Goal: Task Accomplishment & Management: Use online tool/utility

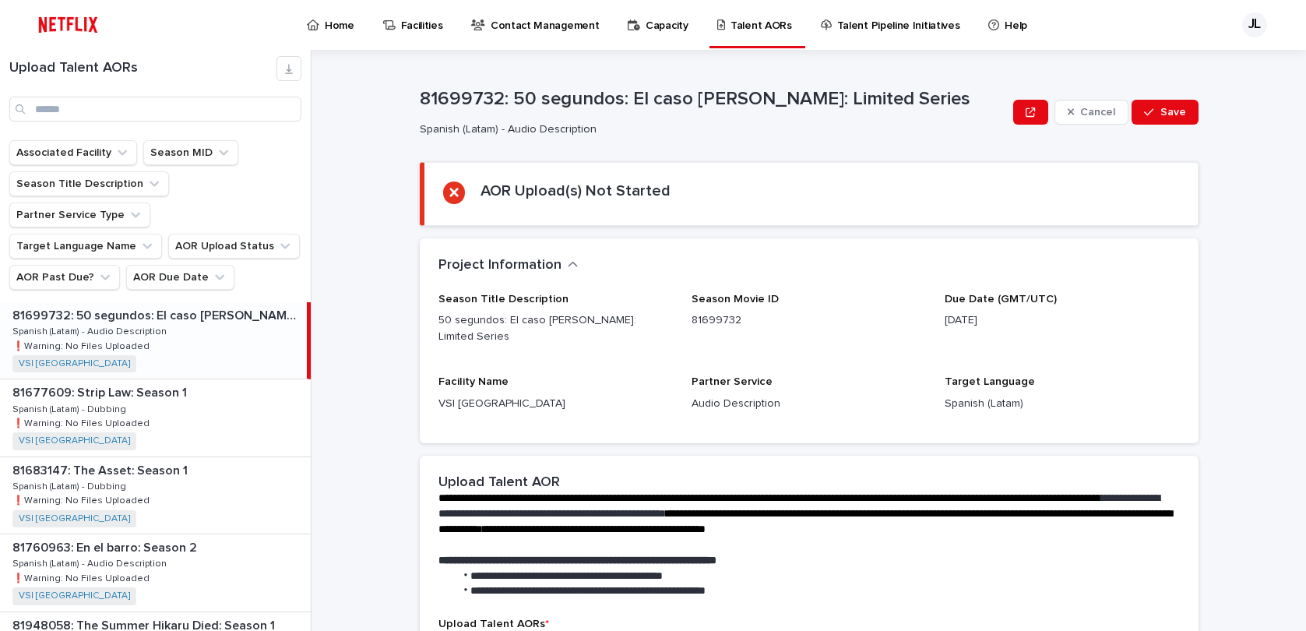
scroll to position [606, 0]
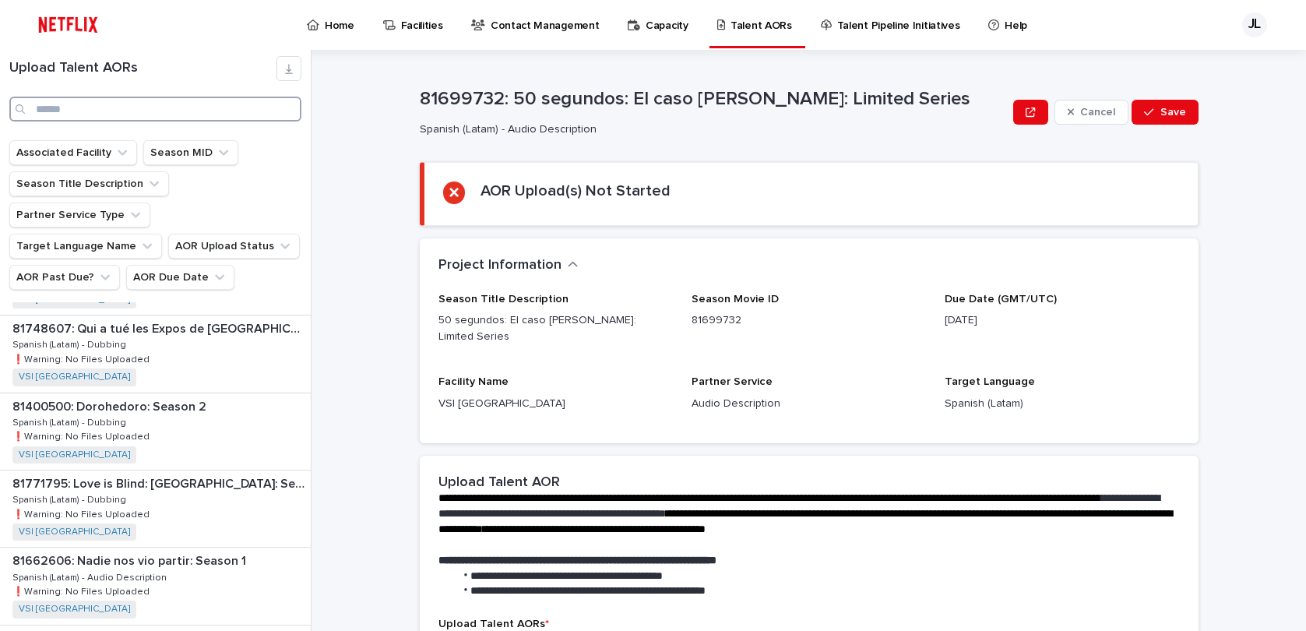
click at [146, 106] on input "Search" at bounding box center [155, 109] width 292 height 25
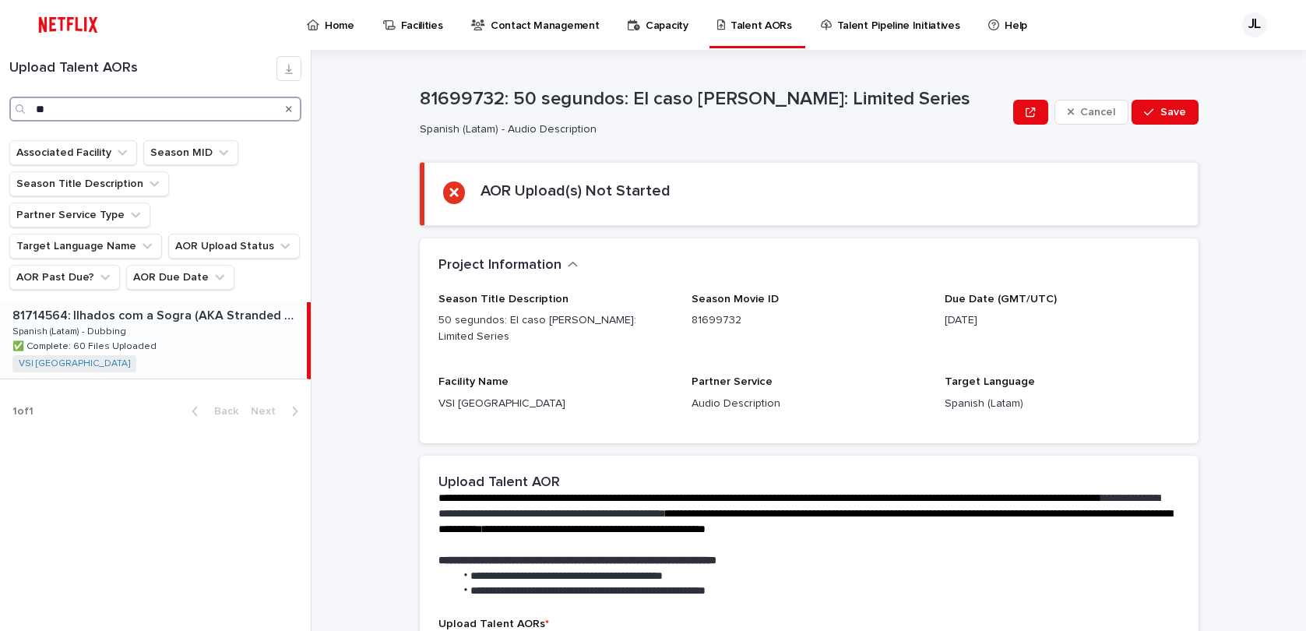
type input "*"
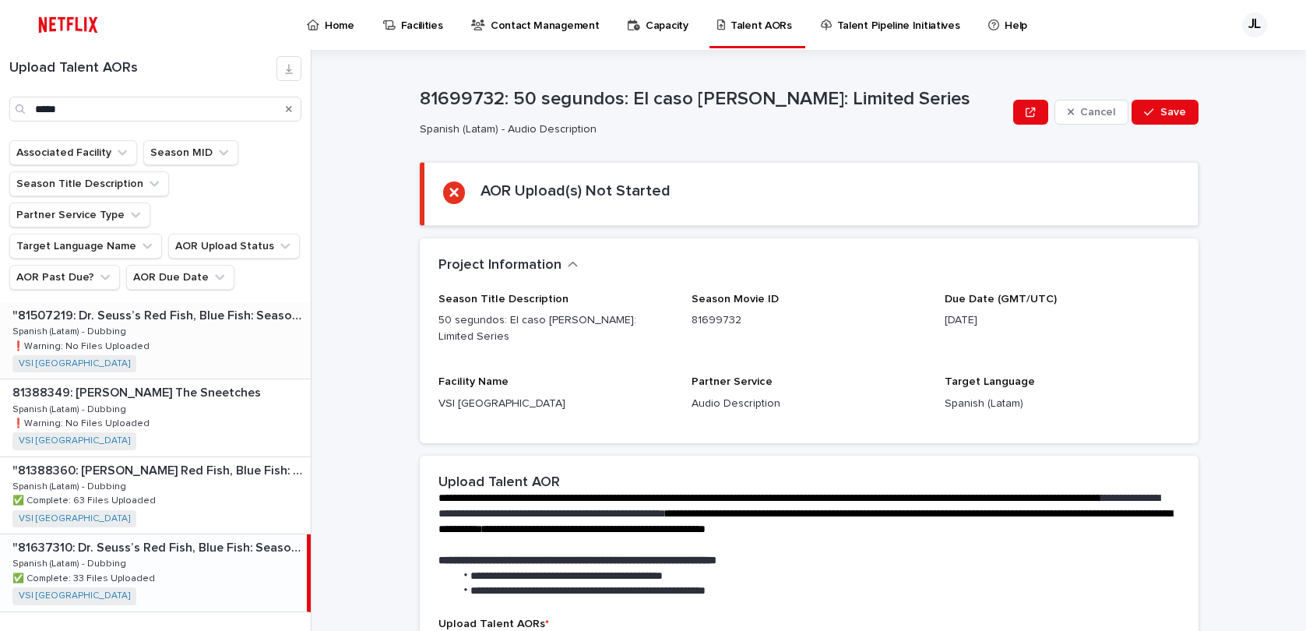
click at [203, 309] on div ""81507219: [PERSON_NAME] Red Fish, Blue Fish: Season 2" "81507219: [PERSON_NAME…" at bounding box center [155, 340] width 311 height 76
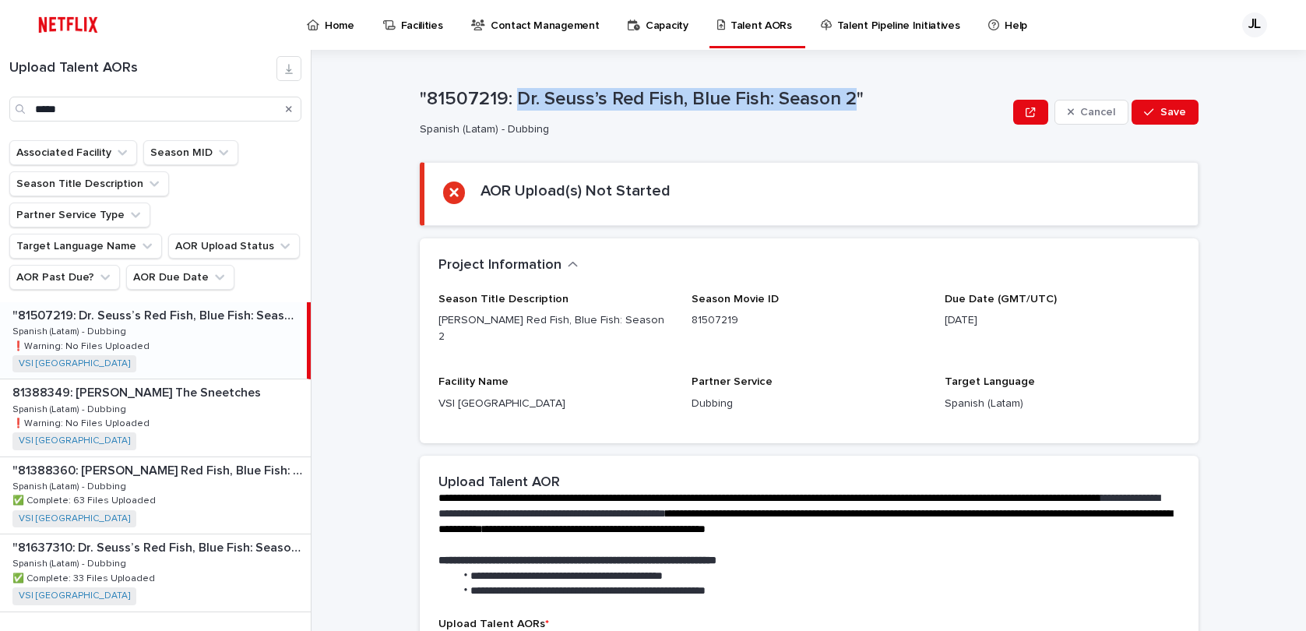
drag, startPoint x: 512, startPoint y: 100, endPoint x: 845, endPoint y: 103, distance: 333.2
click at [845, 103] on p ""81507219: Dr. Seuss’s Red Fish, Blue Fish: Season 2"" at bounding box center [714, 99] width 588 height 23
copy p "[PERSON_NAME] Red Fish, Blue Fish: Season 2"
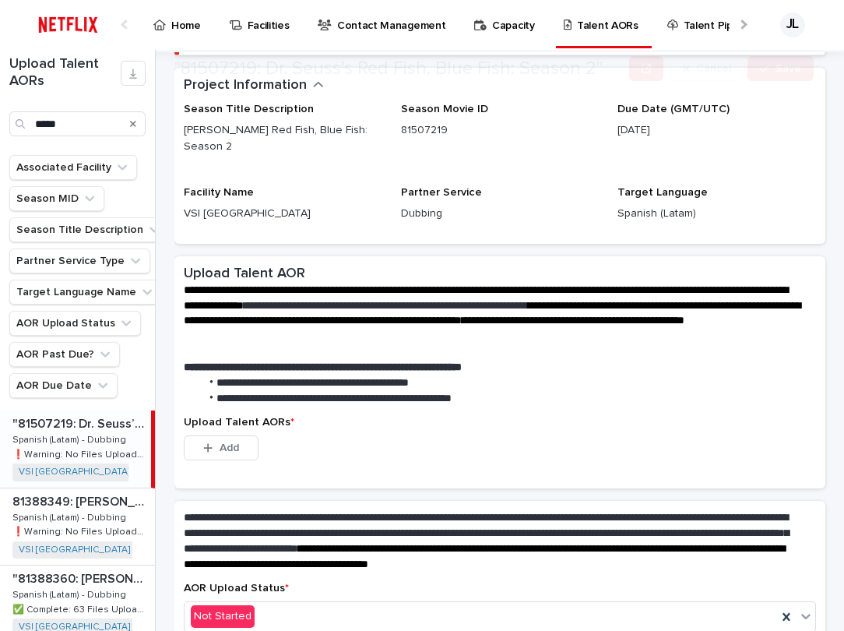
scroll to position [205, 0]
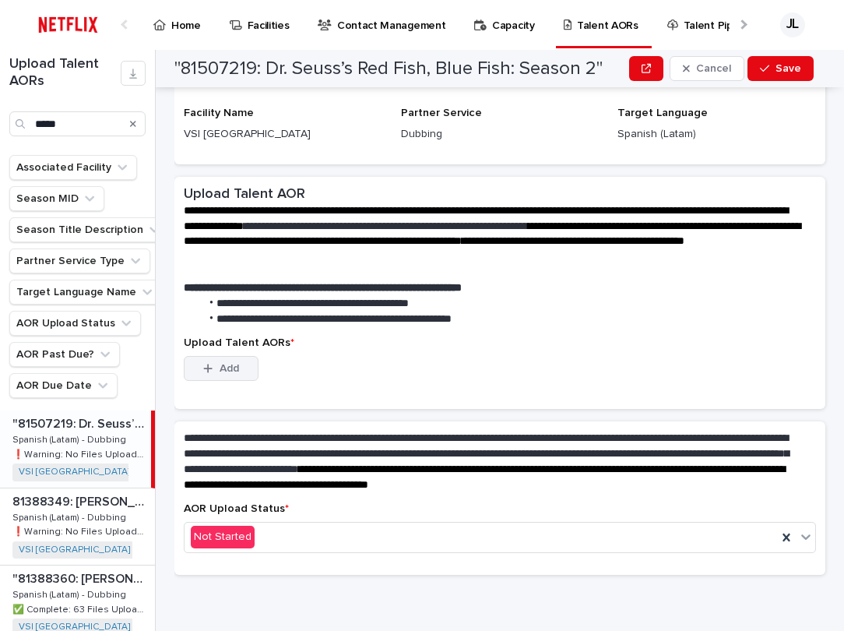
click at [213, 367] on div "button" at bounding box center [211, 368] width 16 height 11
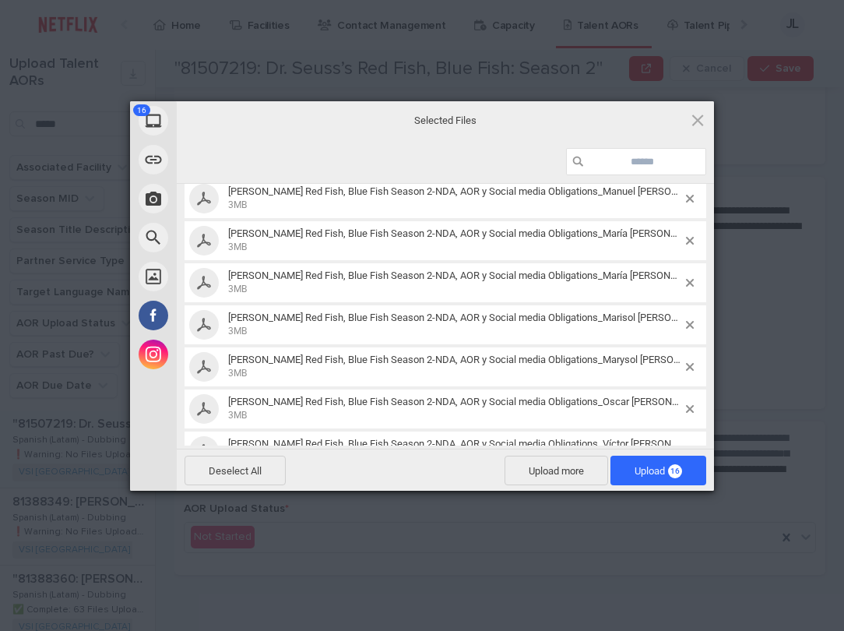
scroll to position [459, 0]
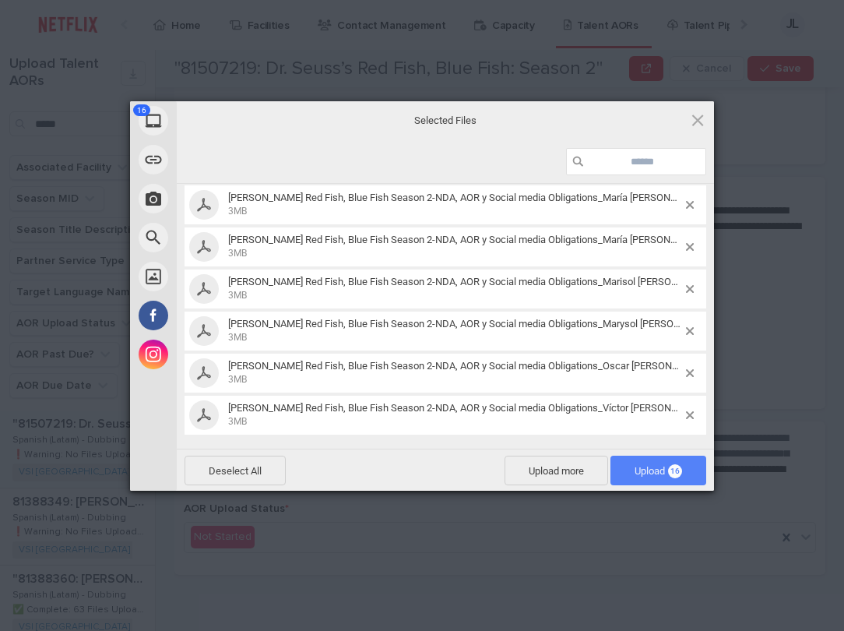
click at [654, 473] on span "Upload 16" at bounding box center [657, 471] width 47 height 12
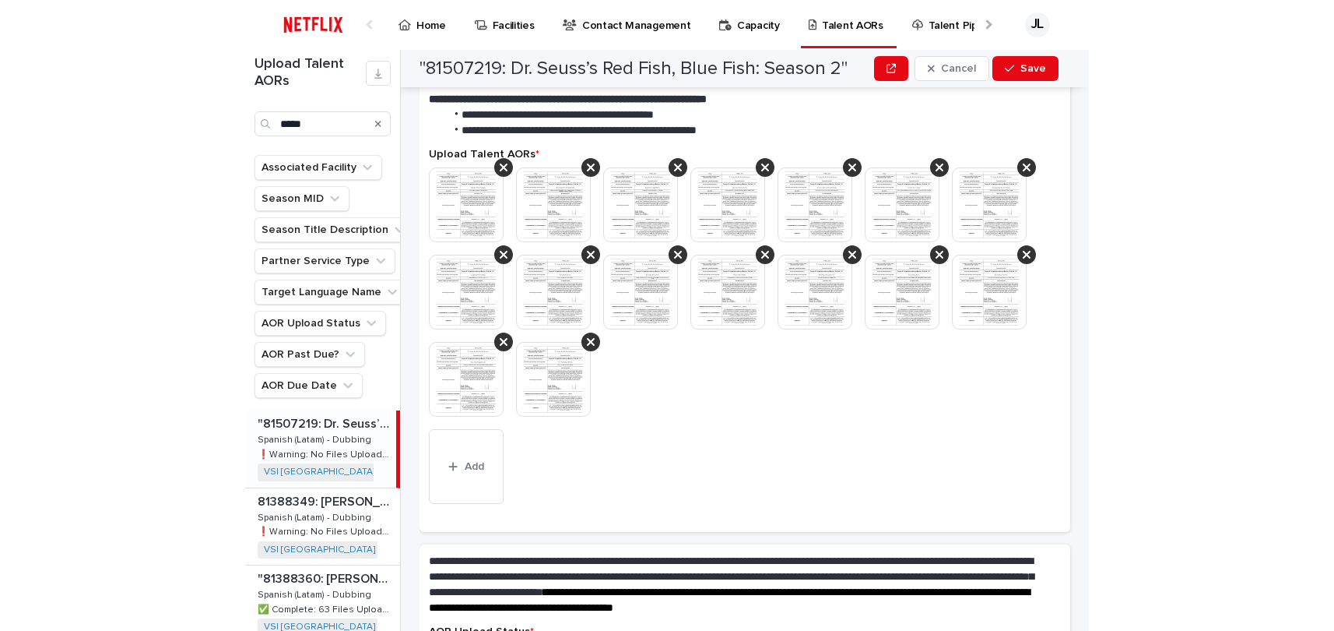
scroll to position [332, 0]
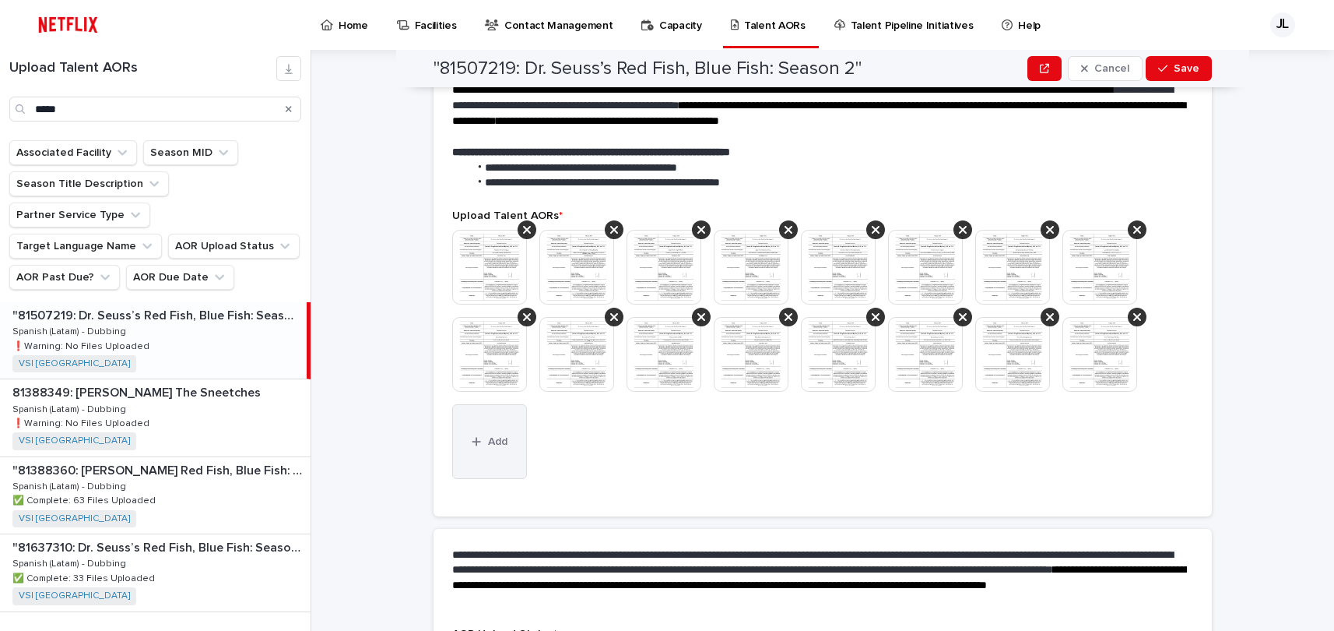
click at [493, 436] on span "Add" at bounding box center [497, 441] width 19 height 11
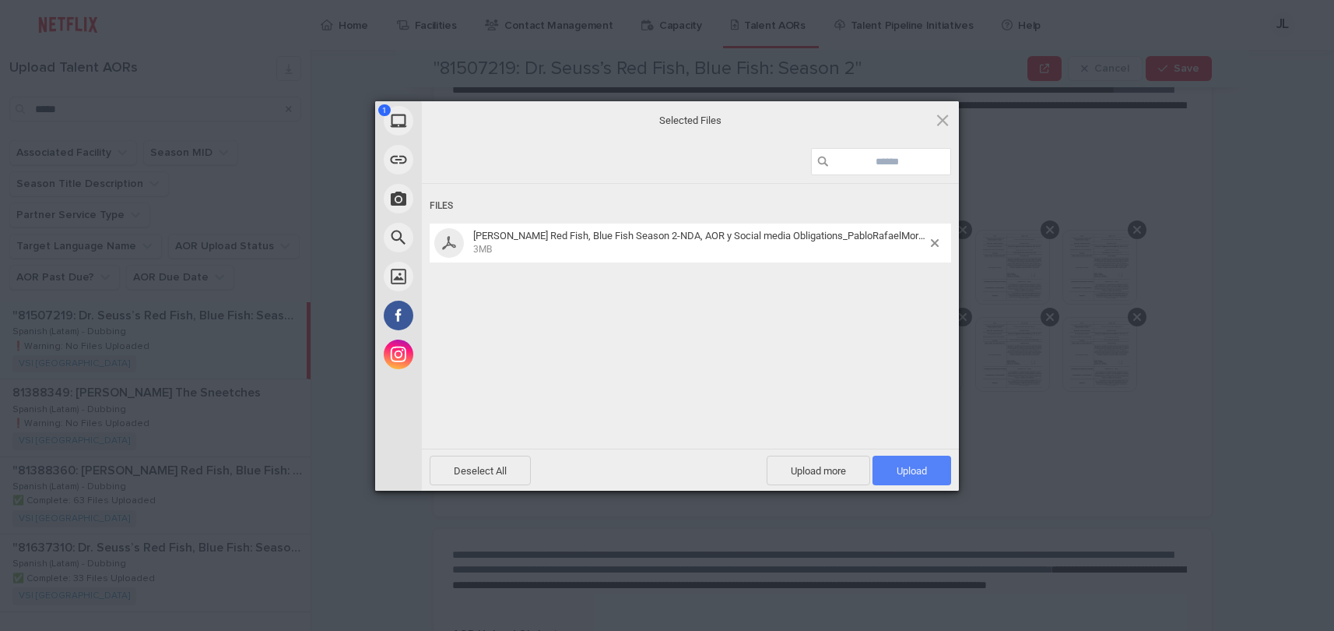
click at [915, 469] on span "Upload 1" at bounding box center [912, 471] width 30 height 12
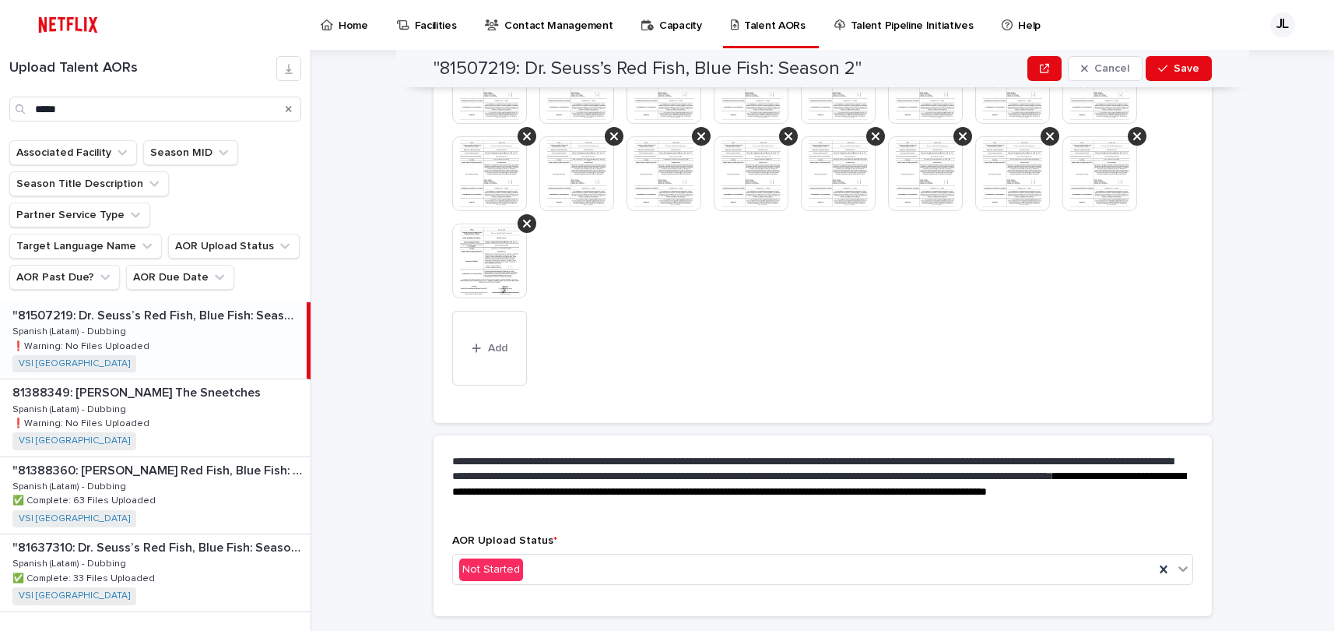
scroll to position [538, 0]
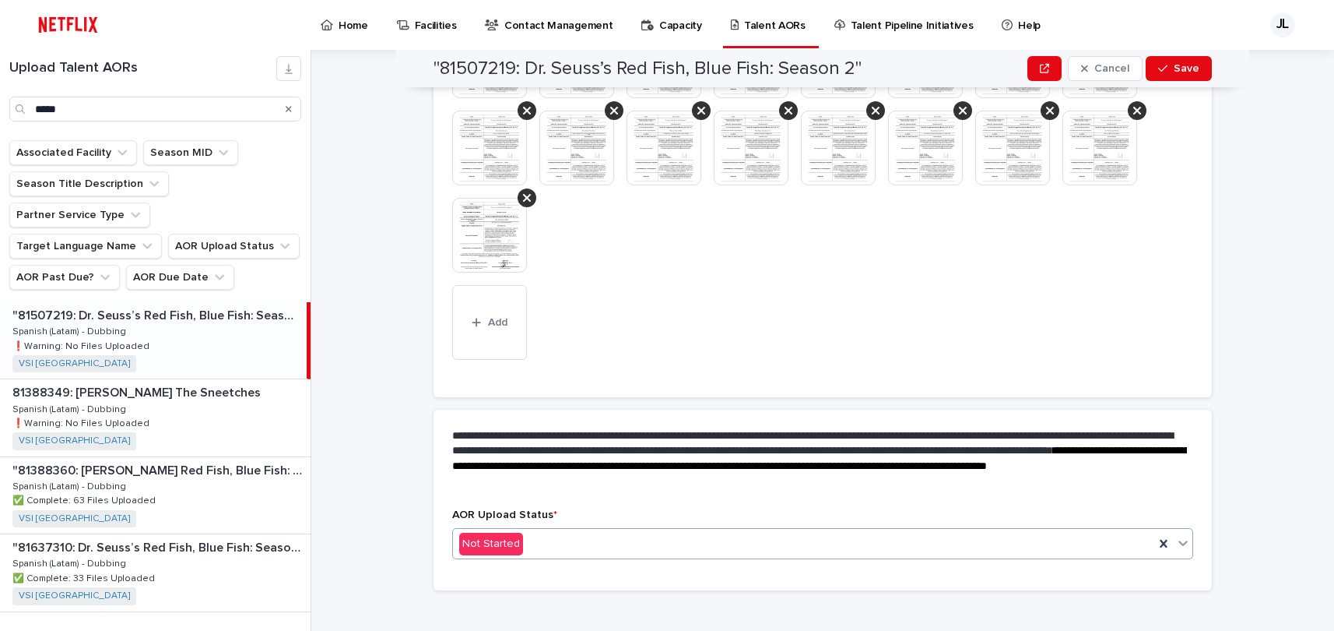
click at [1176, 535] on icon at bounding box center [1184, 543] width 16 height 16
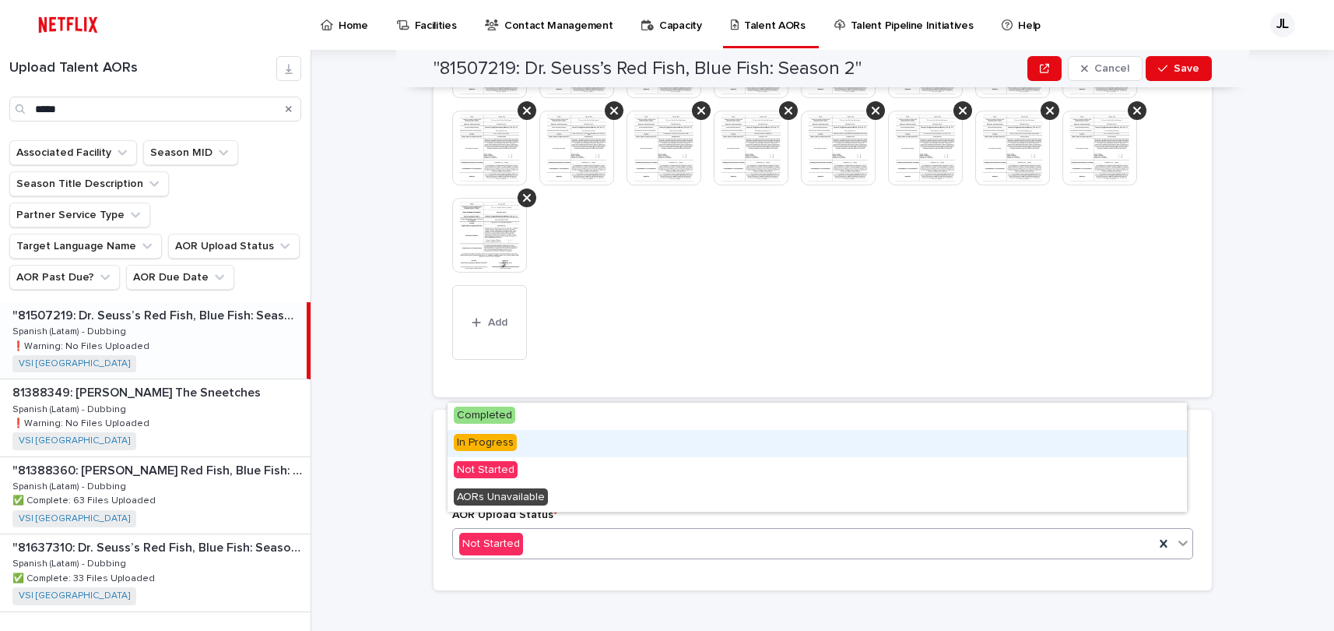
click at [557, 445] on div "In Progress" at bounding box center [818, 443] width 740 height 27
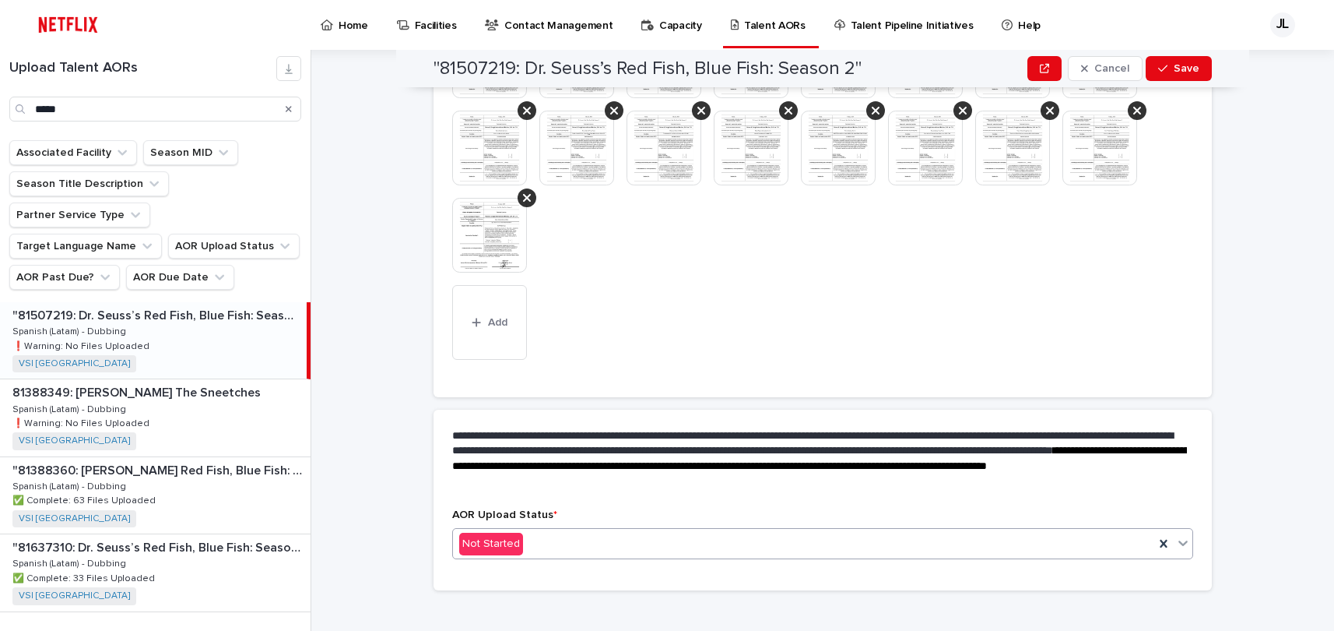
scroll to position [583, 0]
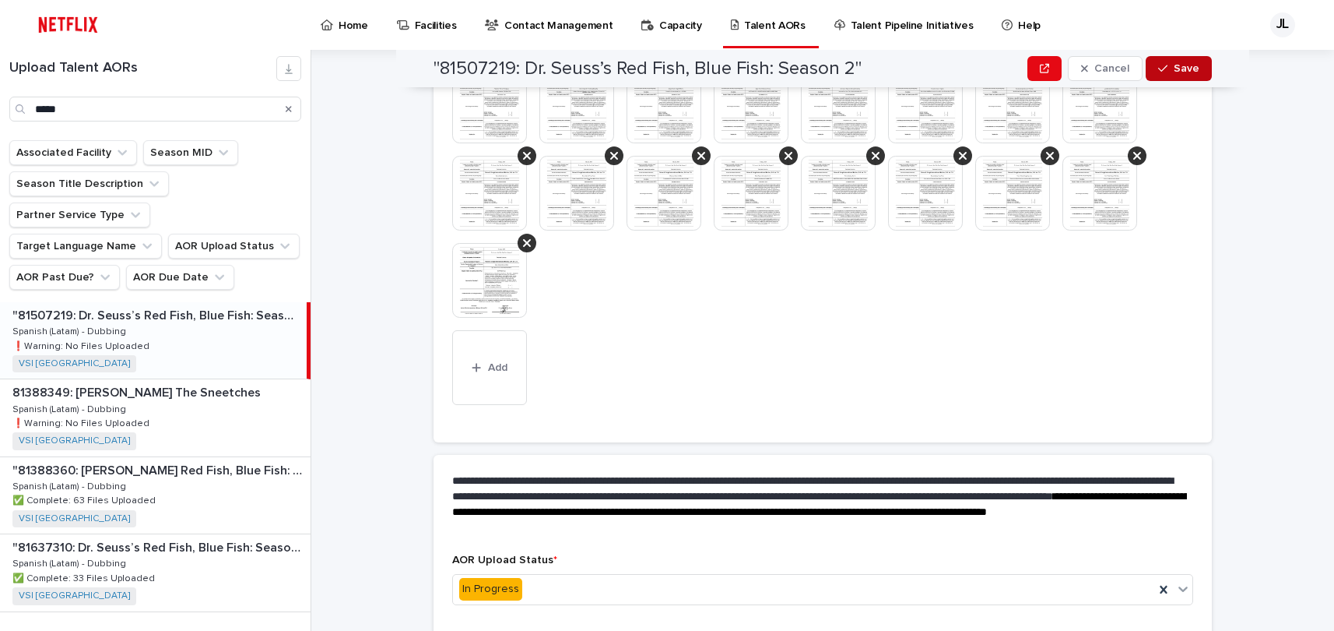
click at [1159, 72] on icon "button" at bounding box center [1162, 68] width 9 height 11
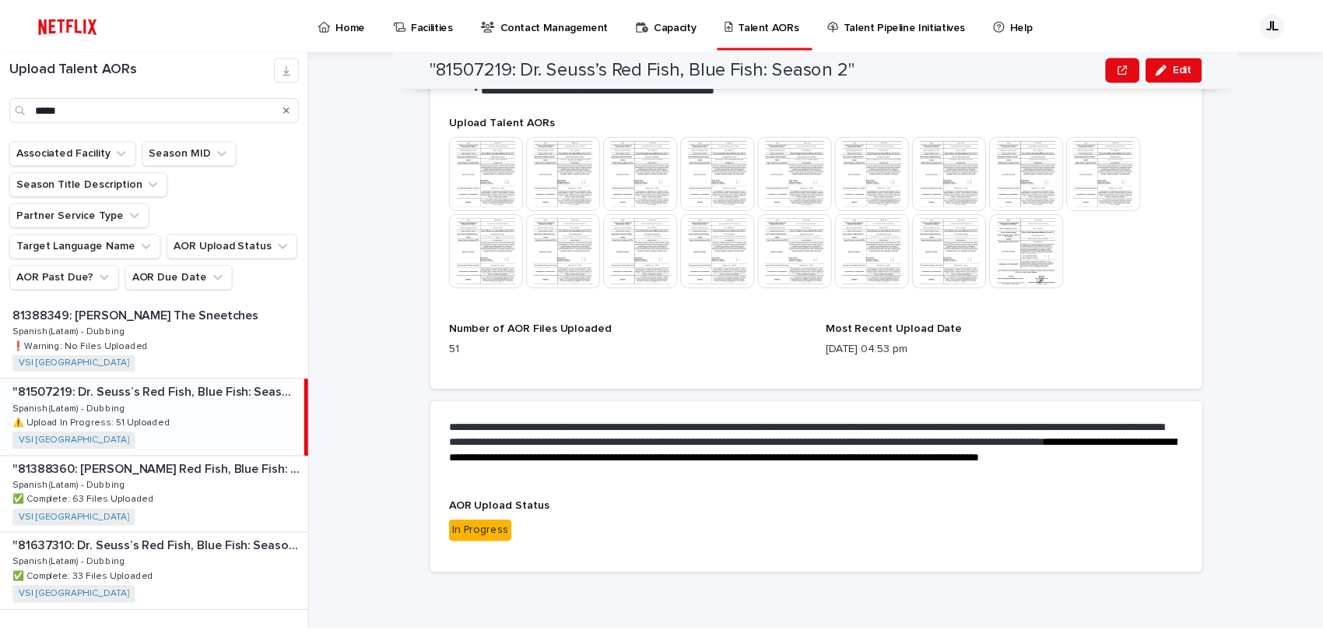
scroll to position [466, 0]
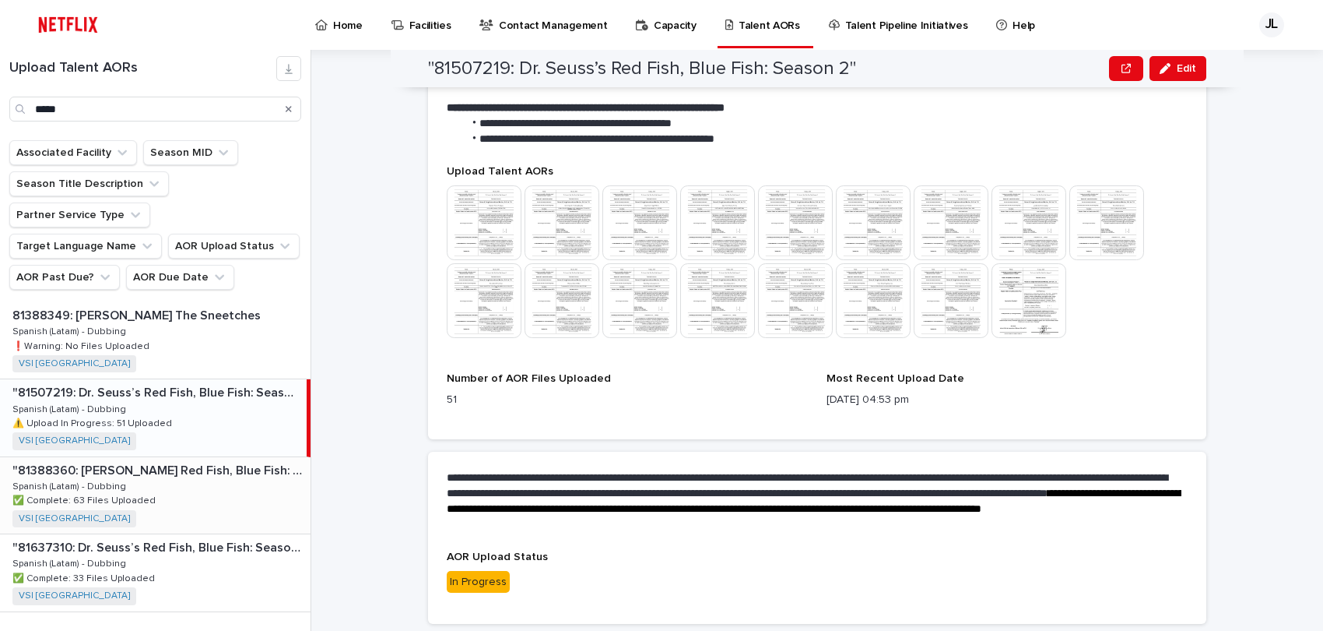
click at [147, 492] on p "✅ Complete: 63 Files Uploaded" at bounding box center [85, 499] width 146 height 14
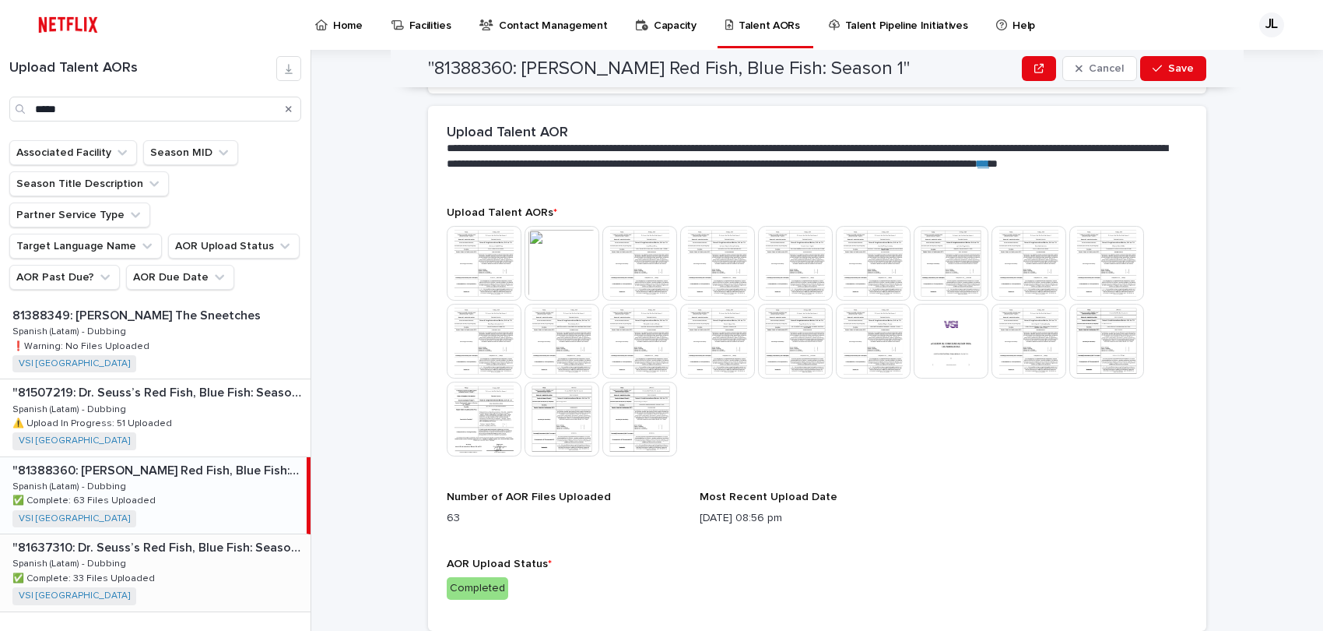
click at [159, 538] on div ""81637310: [PERSON_NAME] Red Fish, Blue Fish: Season 3" "81637310: [PERSON_NAME…" at bounding box center [155, 572] width 311 height 76
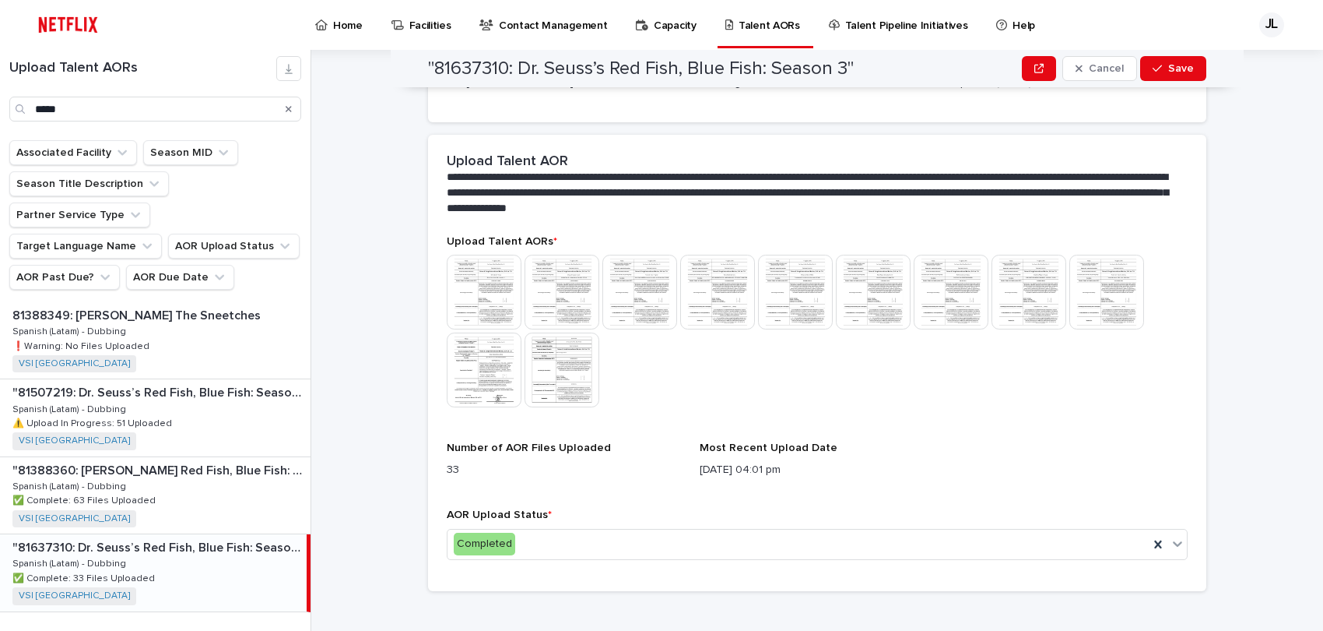
scroll to position [2, 0]
click at [472, 350] on img at bounding box center [484, 369] width 75 height 75
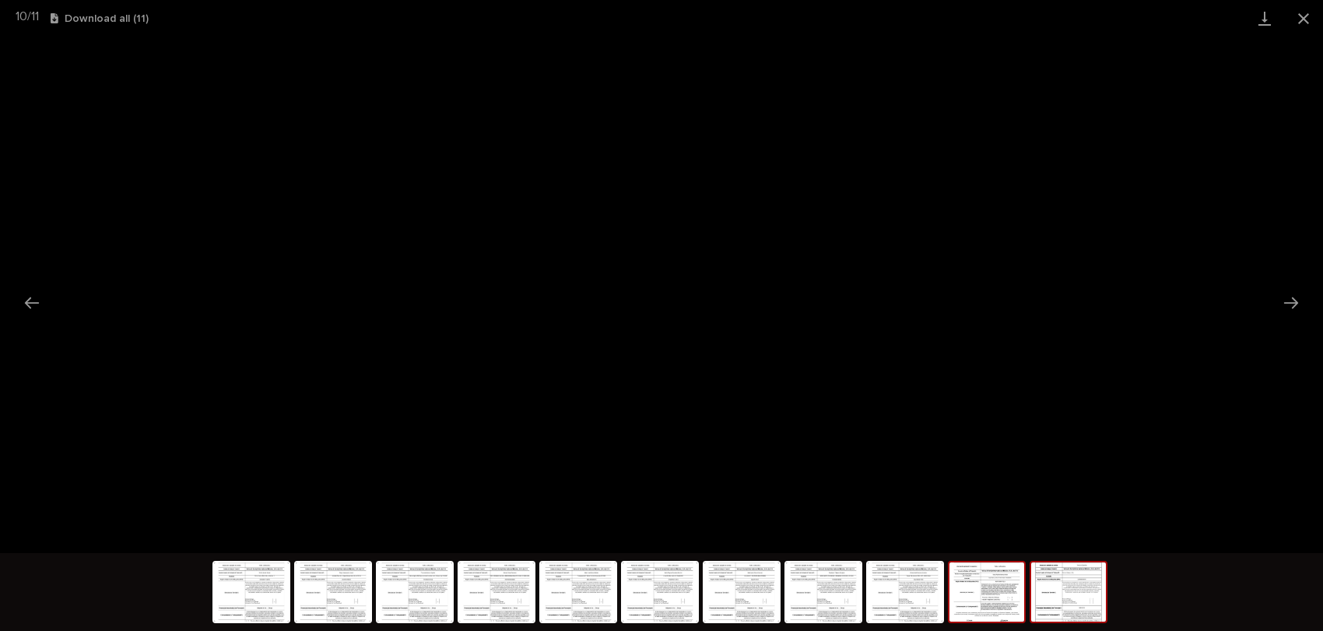
click at [1051, 583] on img at bounding box center [1068, 591] width 75 height 59
click at [1305, 23] on button "Close gallery" at bounding box center [1303, 18] width 39 height 37
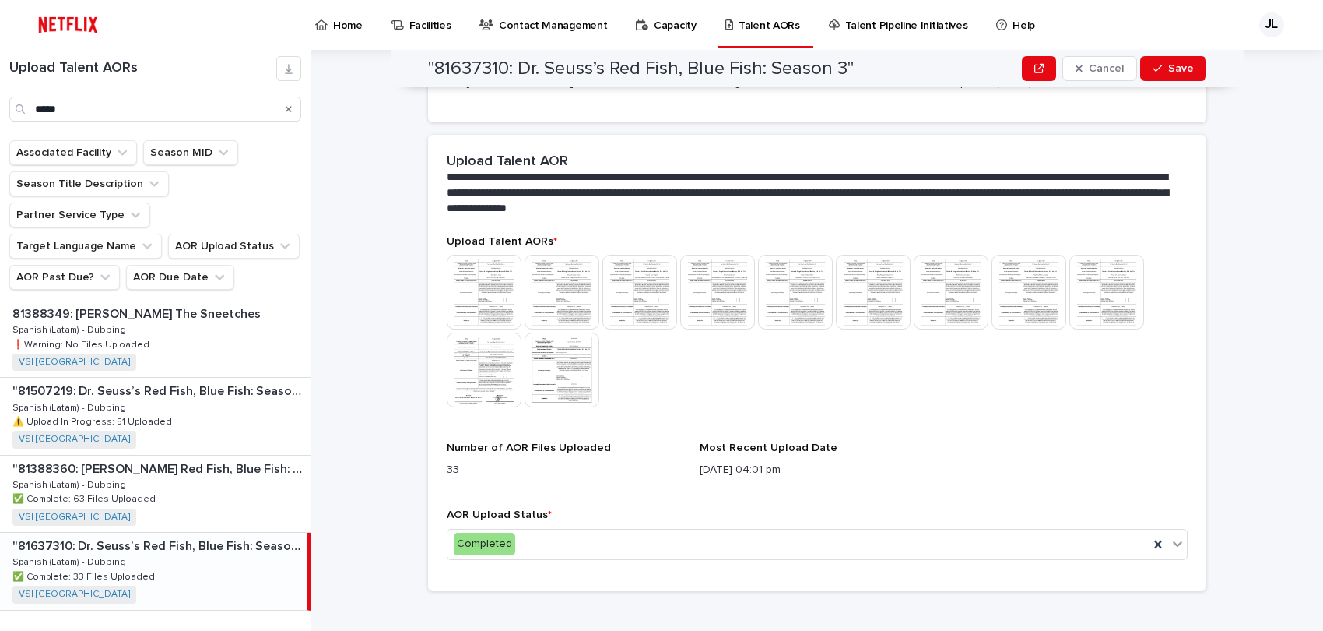
click at [563, 362] on img at bounding box center [562, 369] width 75 height 75
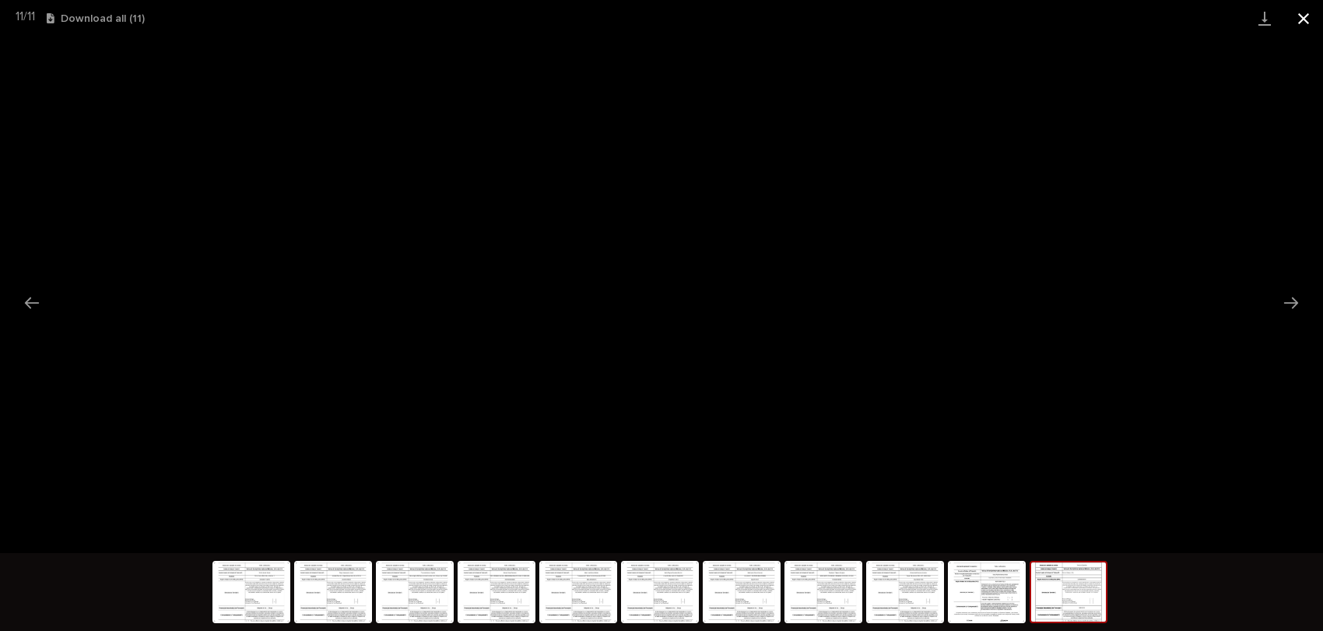
click at [1299, 20] on button "Close gallery" at bounding box center [1303, 18] width 39 height 37
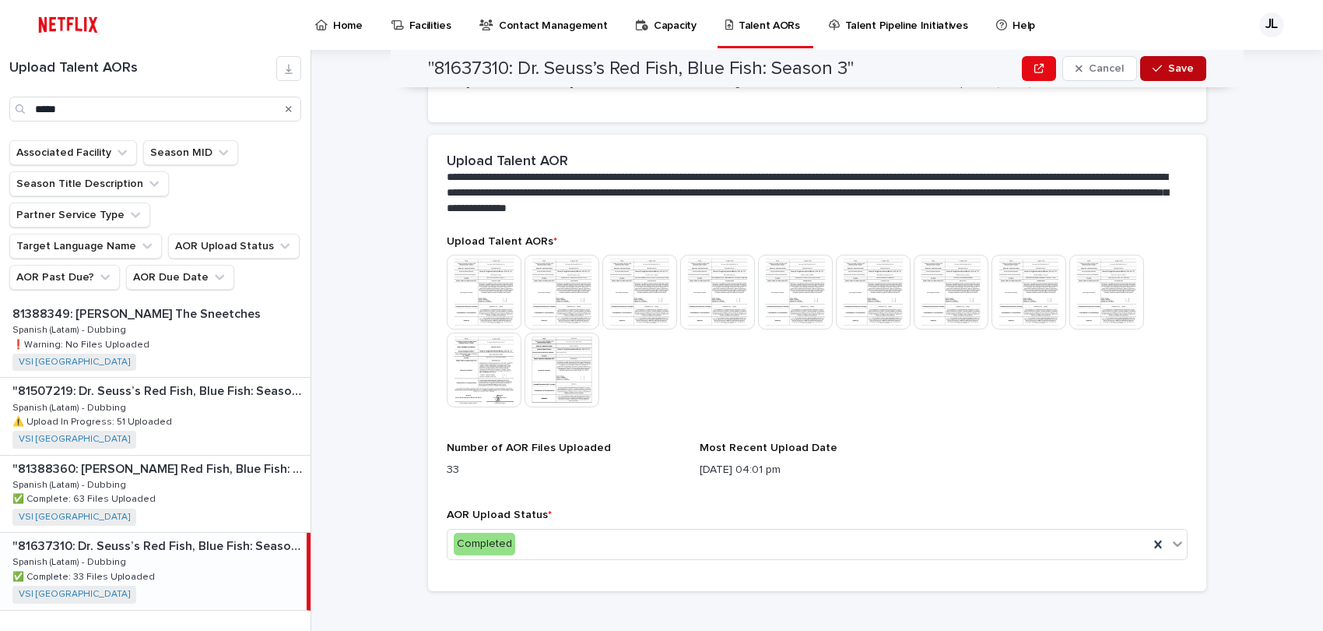
click at [1158, 70] on div "button" at bounding box center [1161, 68] width 16 height 11
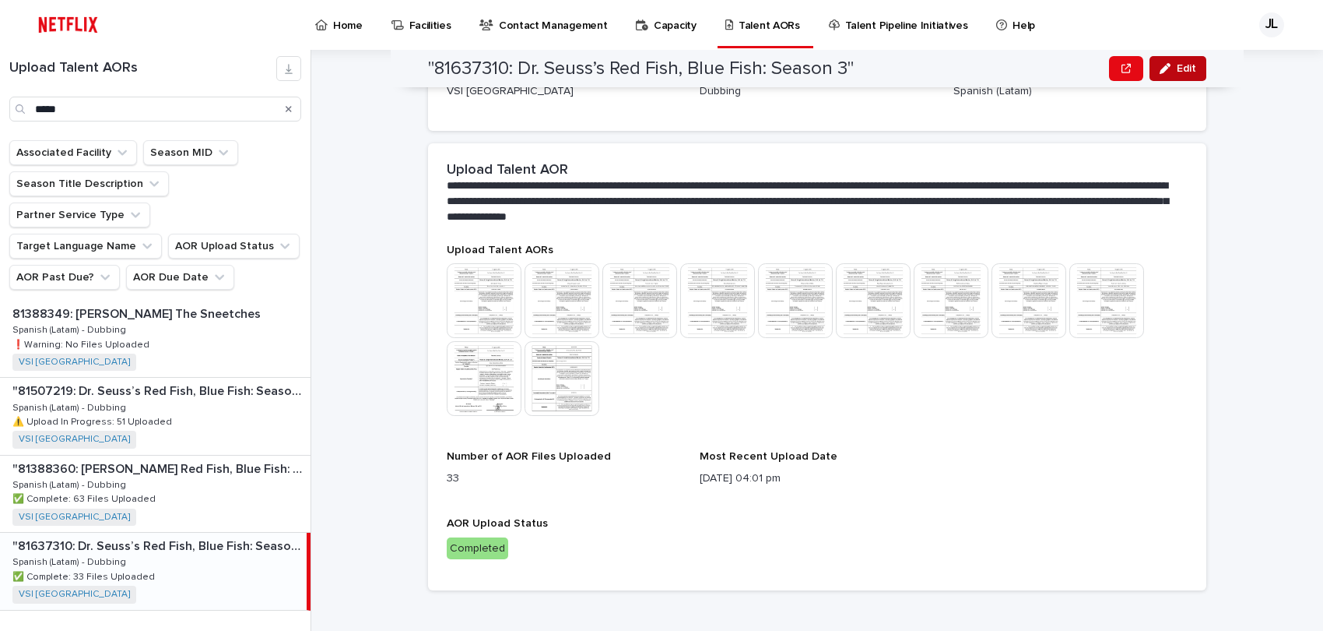
click at [1166, 66] on div "button" at bounding box center [1168, 68] width 17 height 11
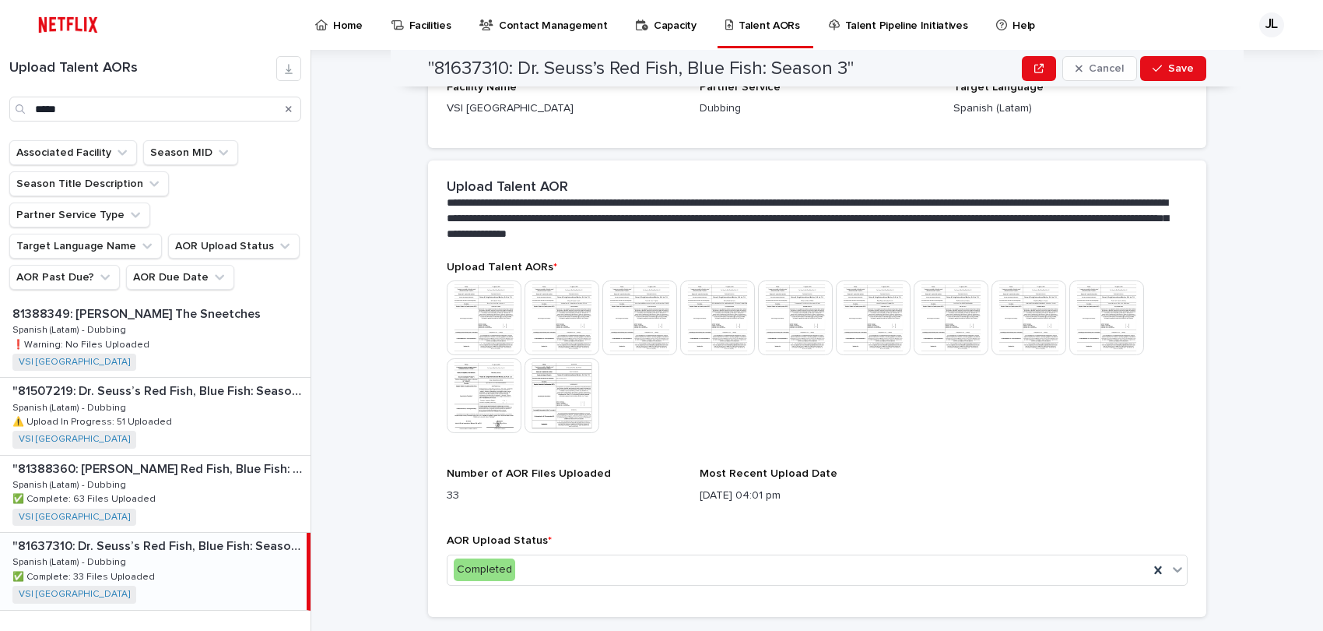
scroll to position [335, 0]
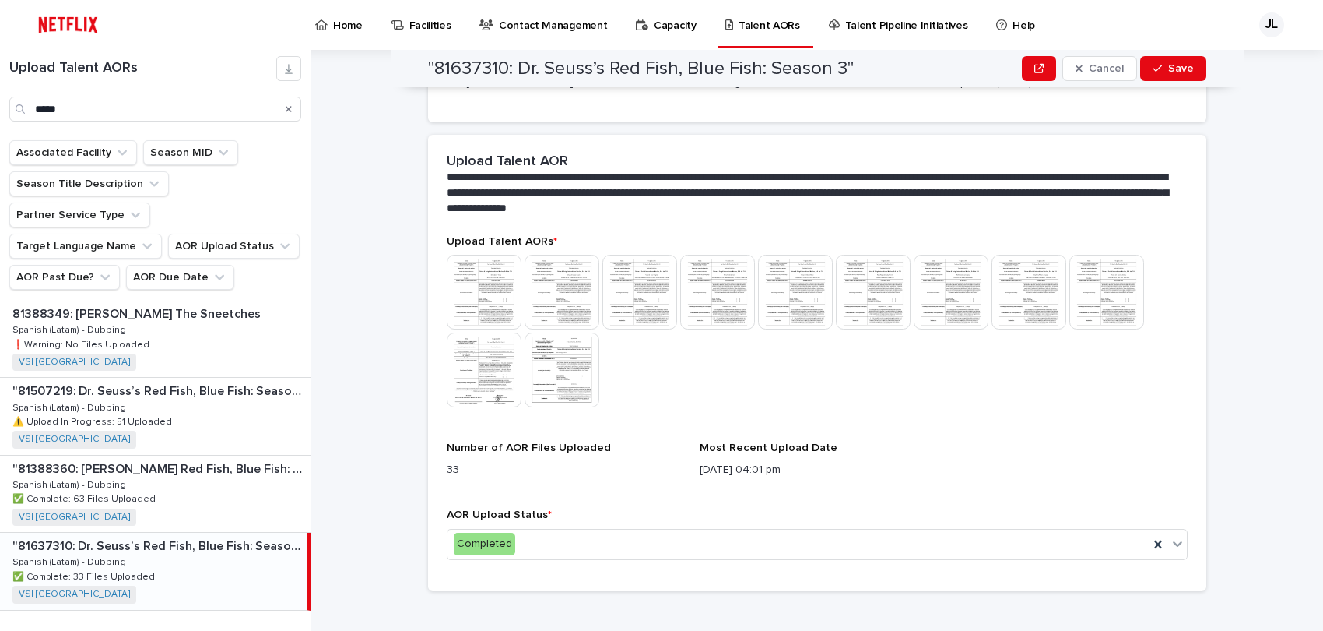
click at [574, 346] on img at bounding box center [562, 369] width 75 height 75
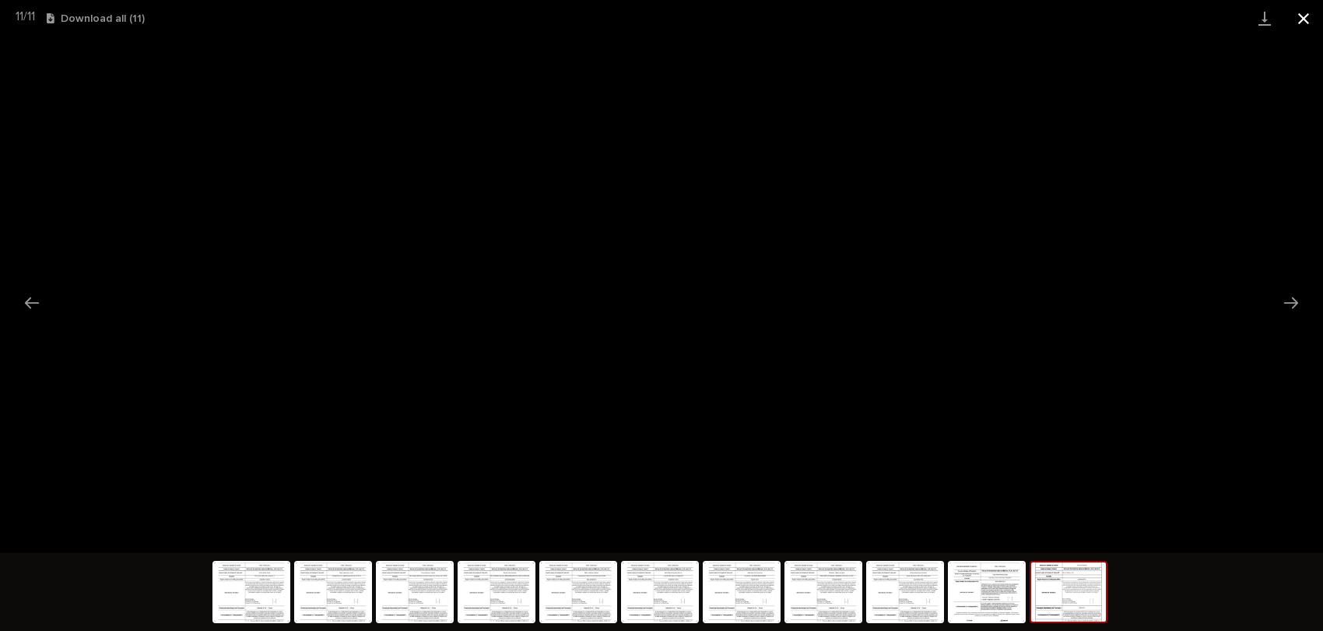
click at [1305, 22] on button "Close gallery" at bounding box center [1303, 18] width 39 height 37
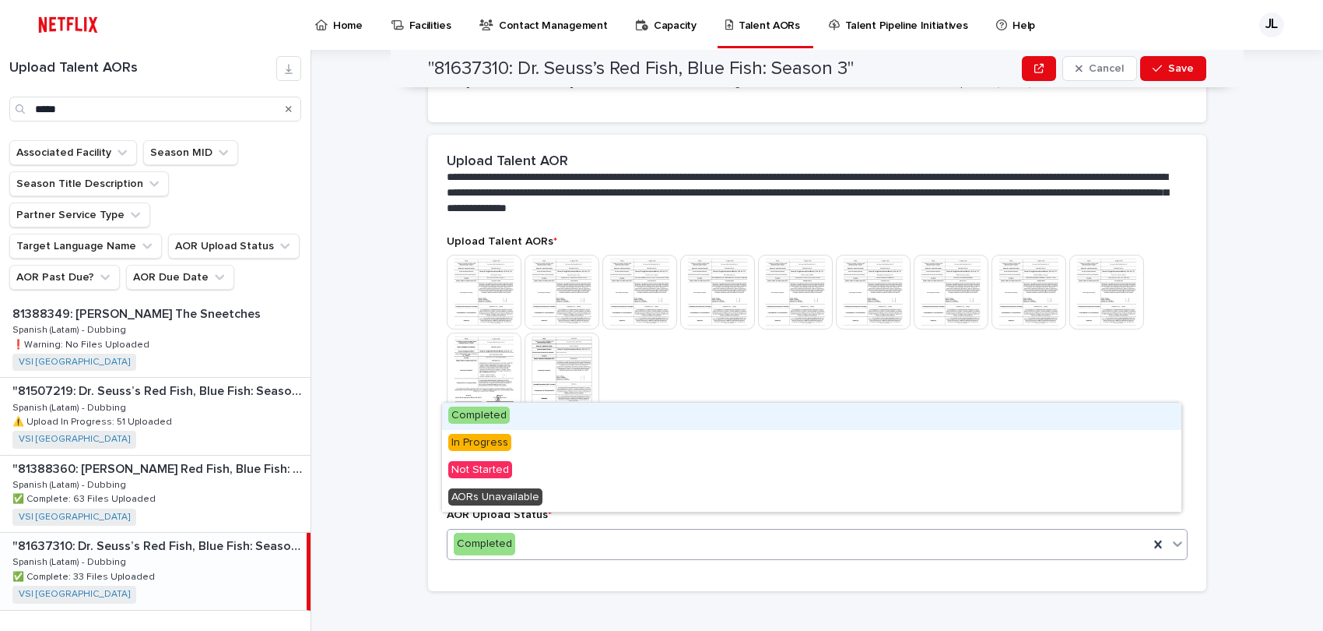
click at [1170, 536] on icon at bounding box center [1178, 544] width 16 height 16
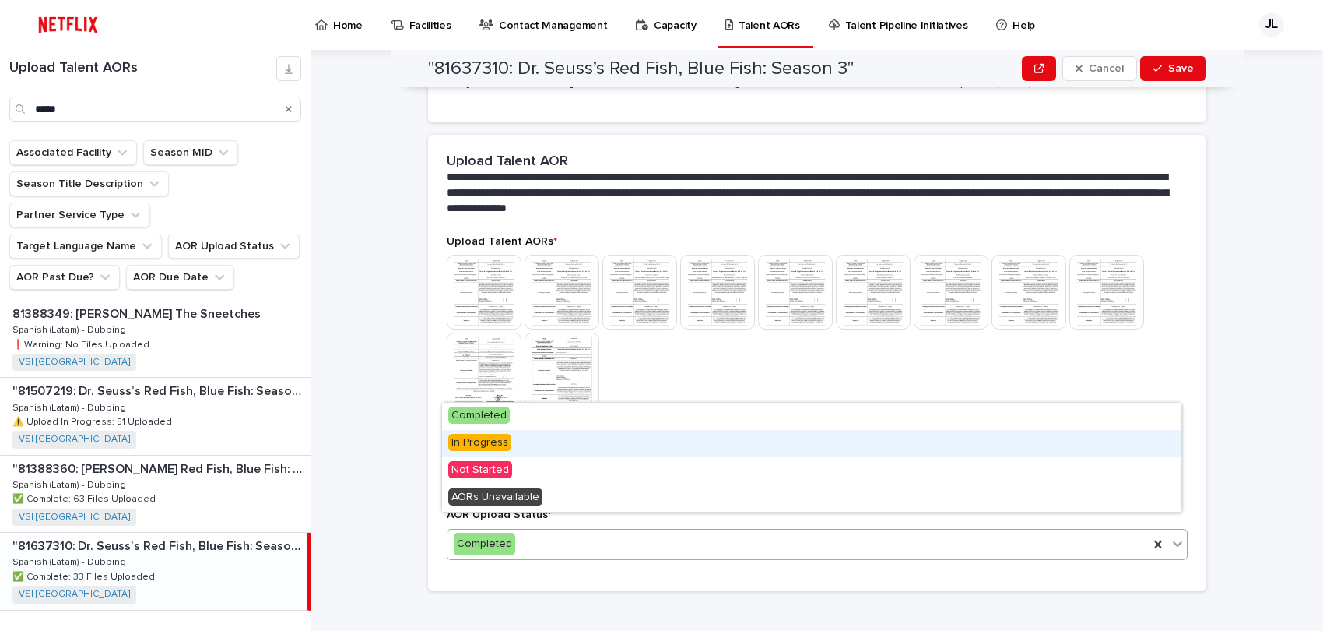
click at [505, 444] on span "In Progress" at bounding box center [479, 442] width 63 height 17
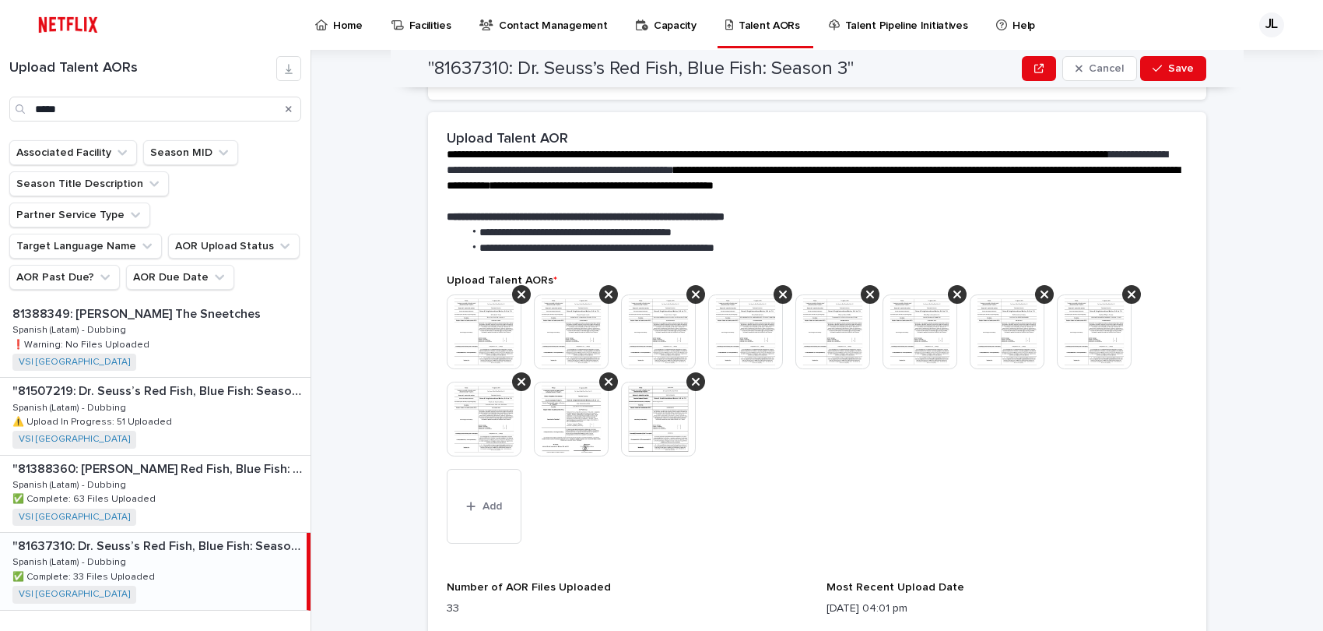
scroll to position [359, 0]
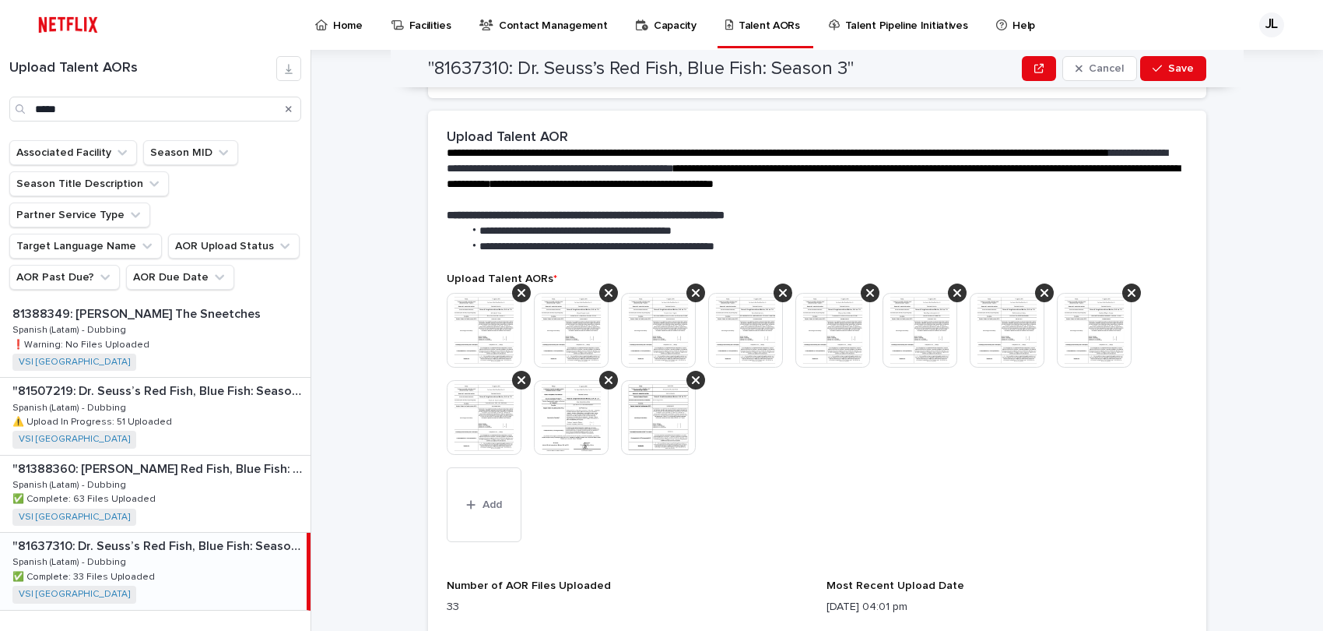
click at [638, 413] on img at bounding box center [658, 417] width 75 height 75
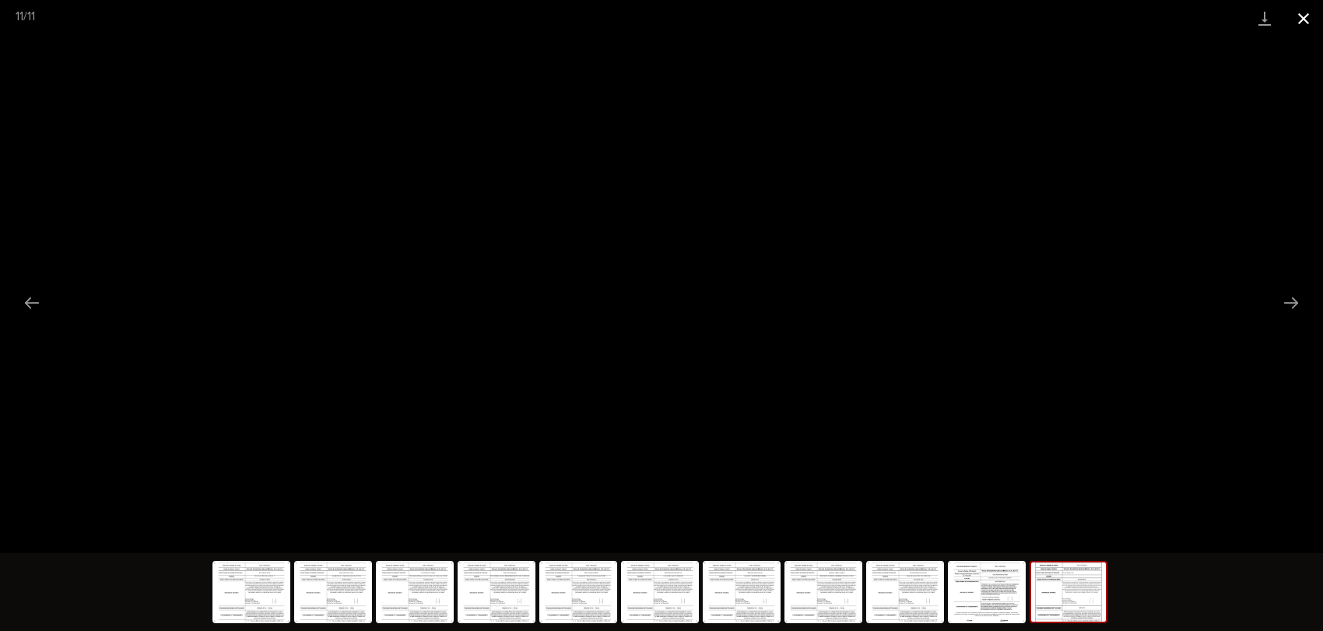
click at [1305, 15] on button "Close gallery" at bounding box center [1303, 18] width 39 height 37
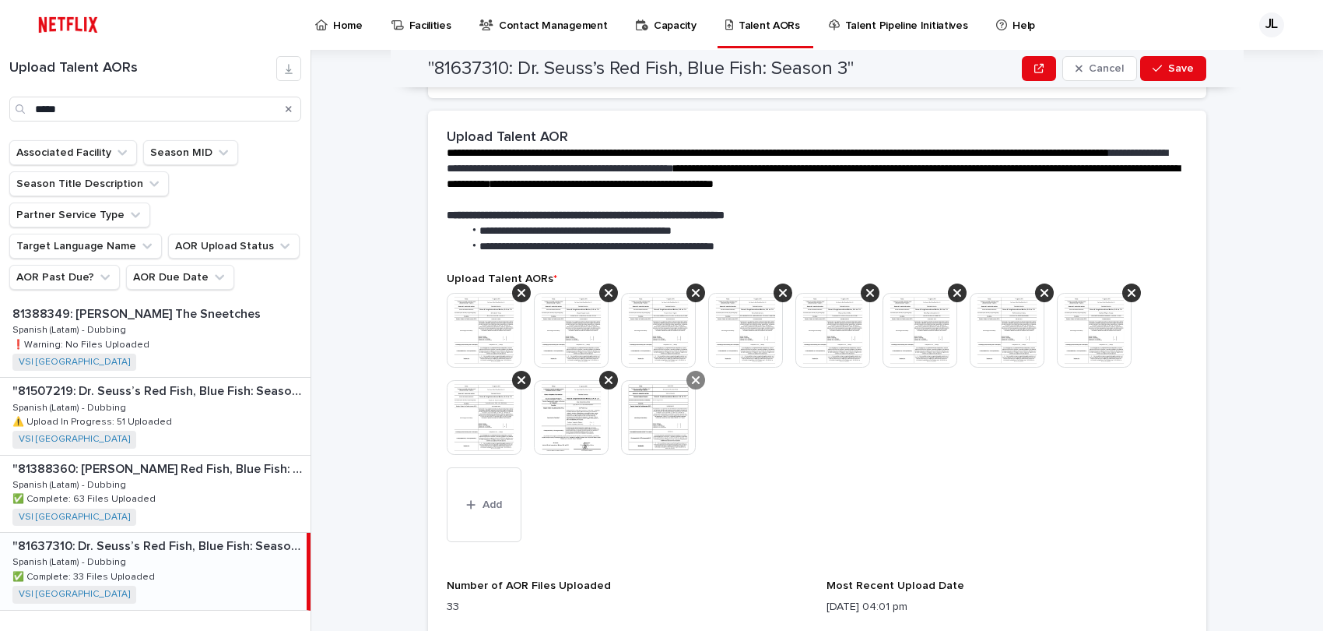
click at [692, 376] on icon at bounding box center [696, 380] width 8 height 8
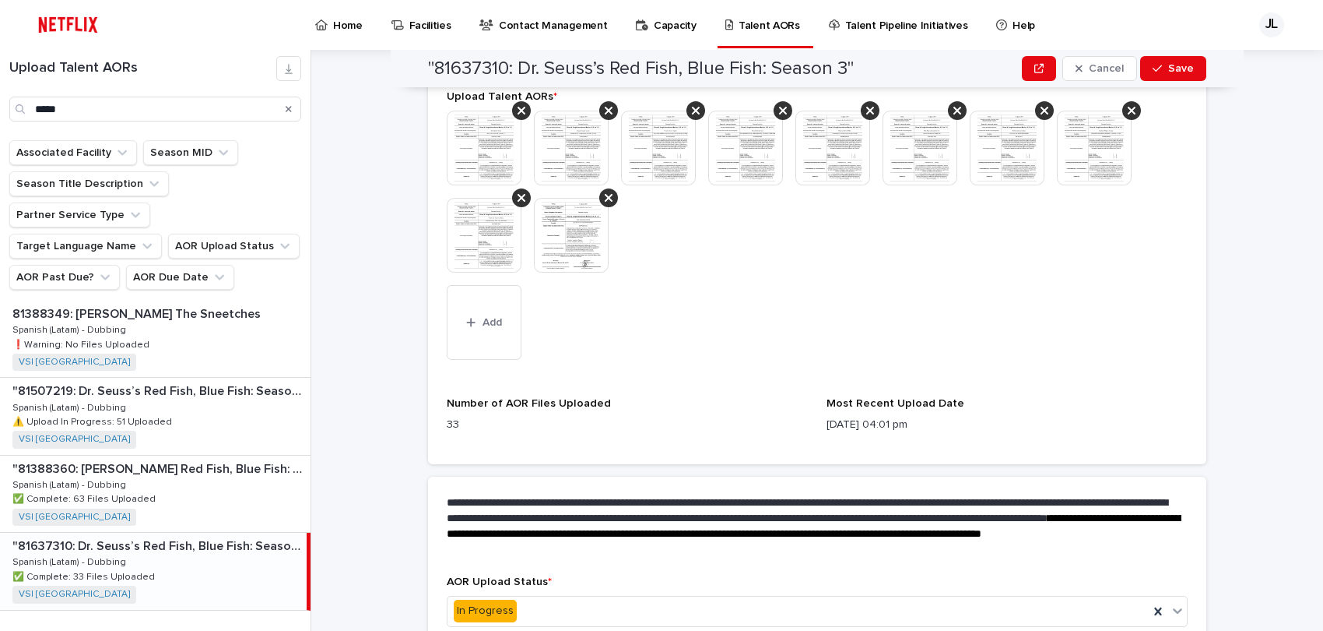
scroll to position [608, 0]
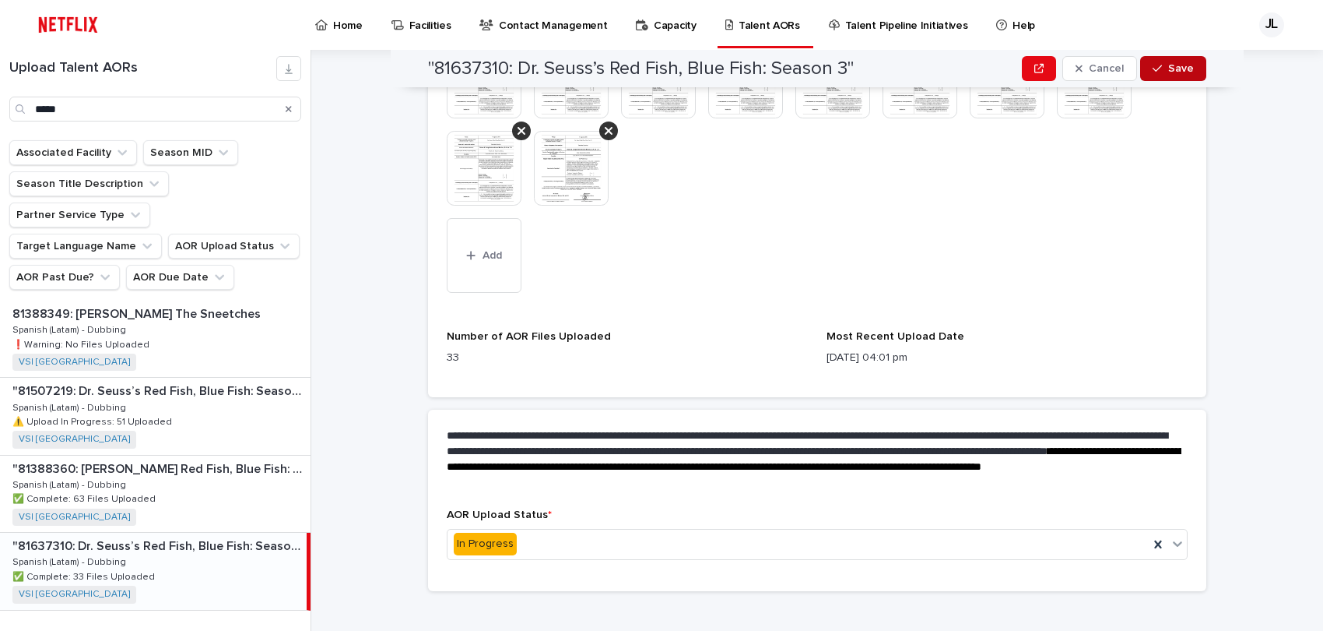
click at [1160, 69] on div "button" at bounding box center [1161, 68] width 16 height 11
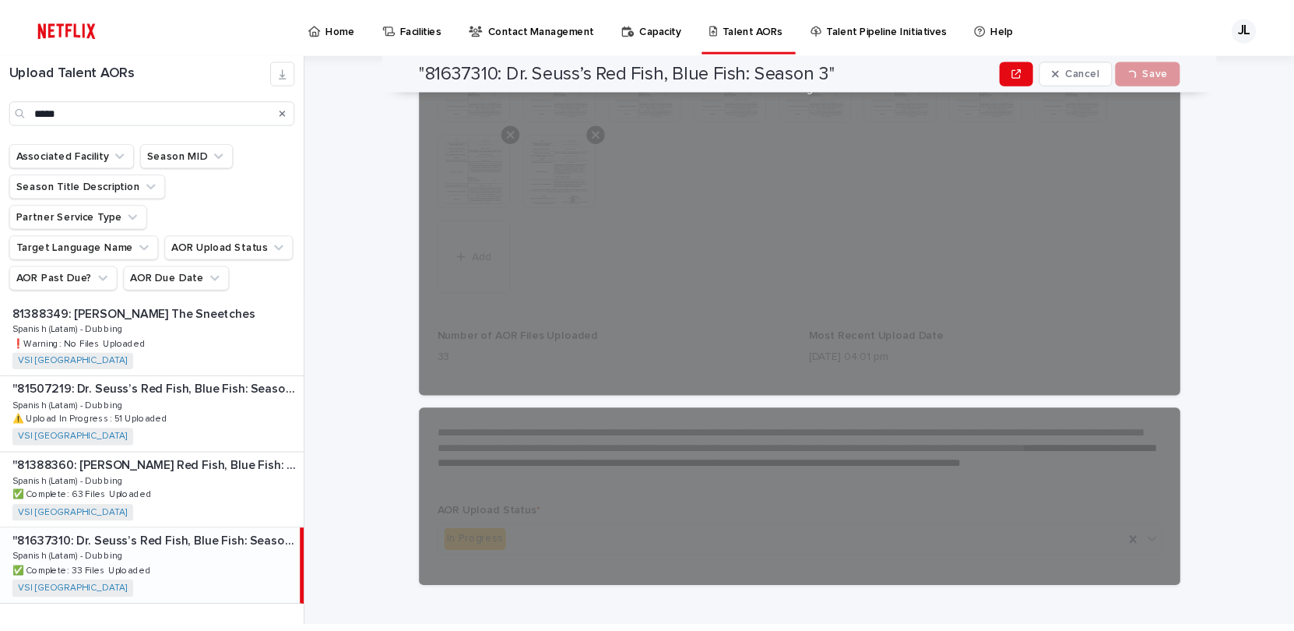
scroll to position [500, 0]
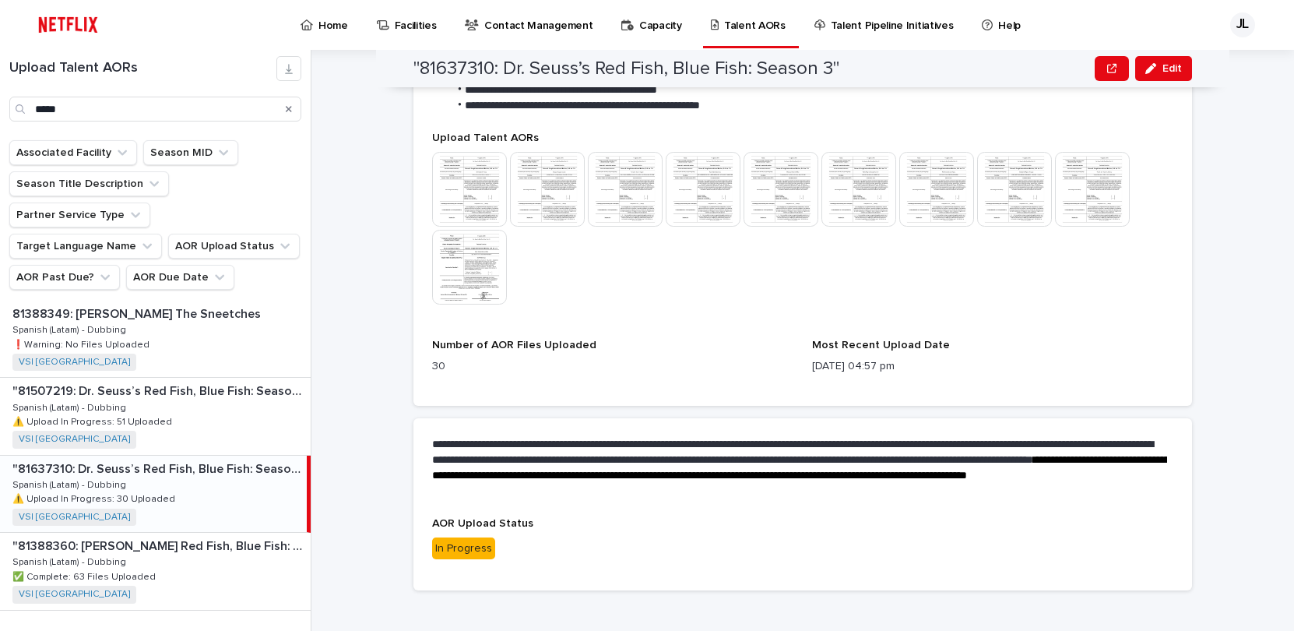
click at [285, 105] on div "Search" at bounding box center [288, 109] width 25 height 25
click at [90, 107] on input "*****" at bounding box center [155, 109] width 292 height 25
type input "*"
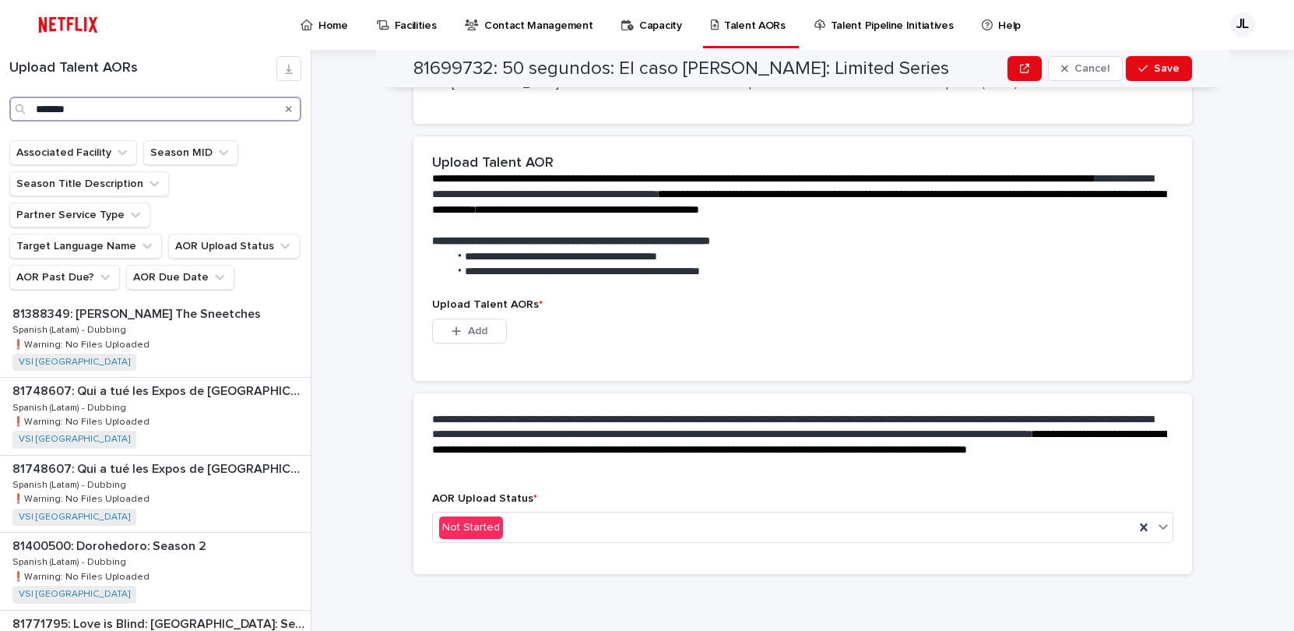
scroll to position [319, 0]
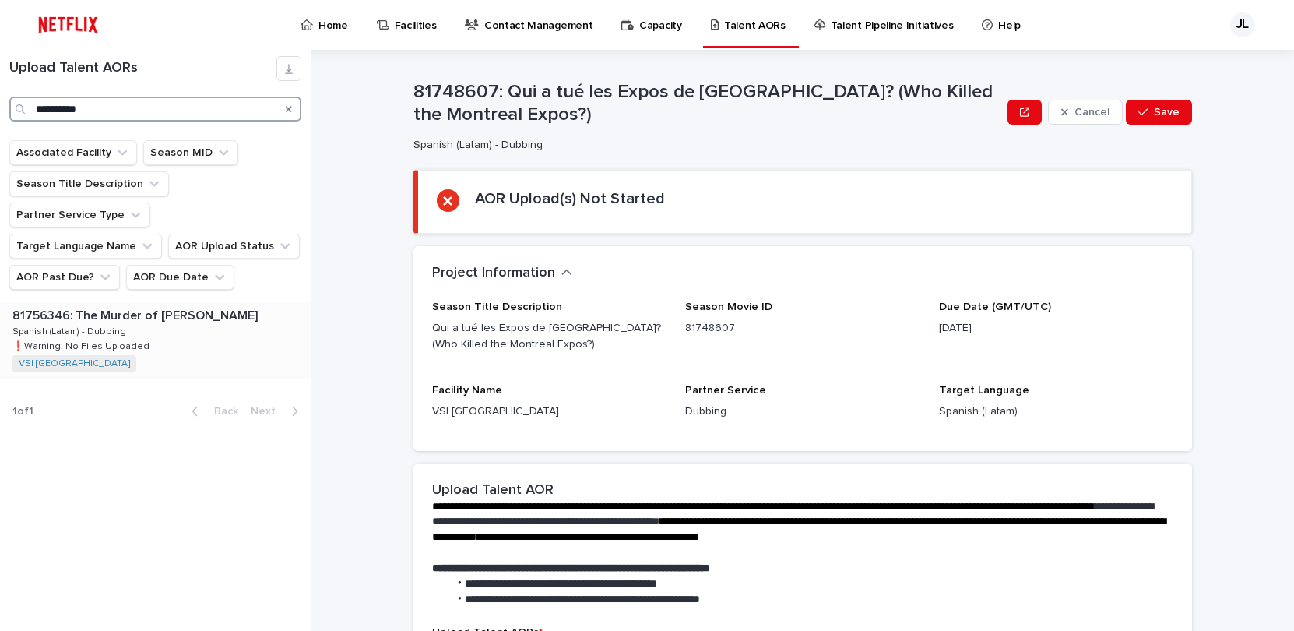
type input "**********"
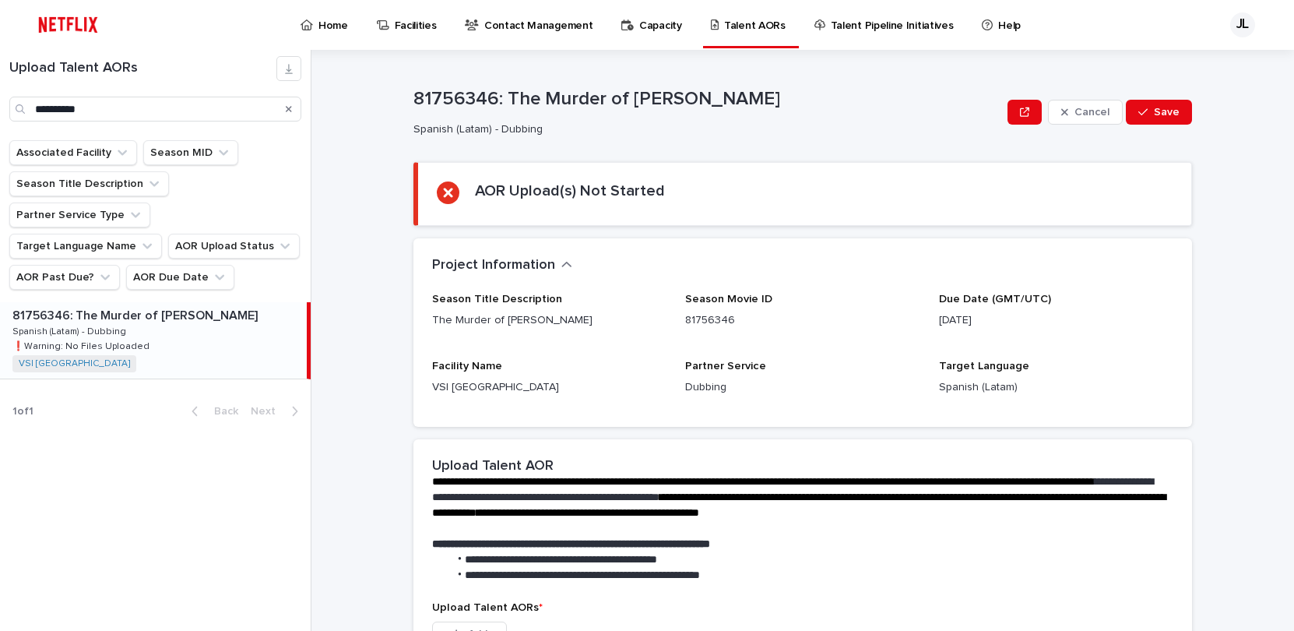
click at [445, 97] on p "81756346: The Murder of [PERSON_NAME]" at bounding box center [707, 99] width 588 height 23
drag, startPoint x: 503, startPoint y: 94, endPoint x: 755, endPoint y: 97, distance: 252.2
click at [755, 97] on p "81756346: The Murder of [PERSON_NAME]" at bounding box center [707, 99] width 588 height 23
copy p "The Murder of [PERSON_NAME]"
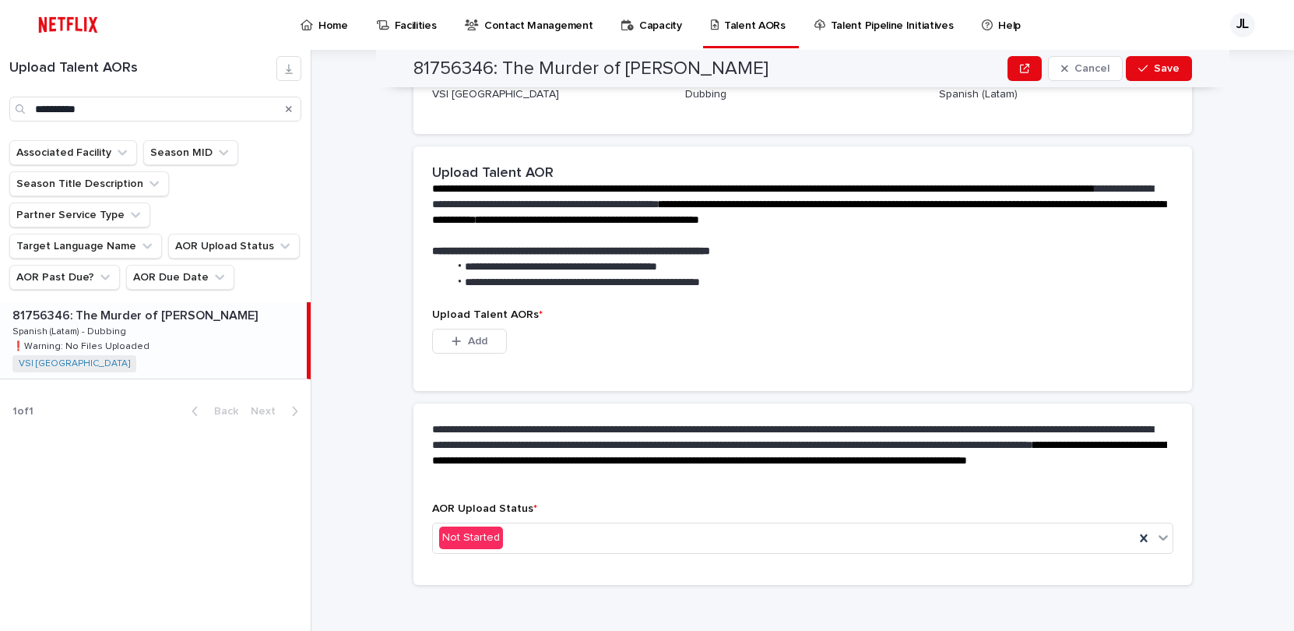
scroll to position [303, 0]
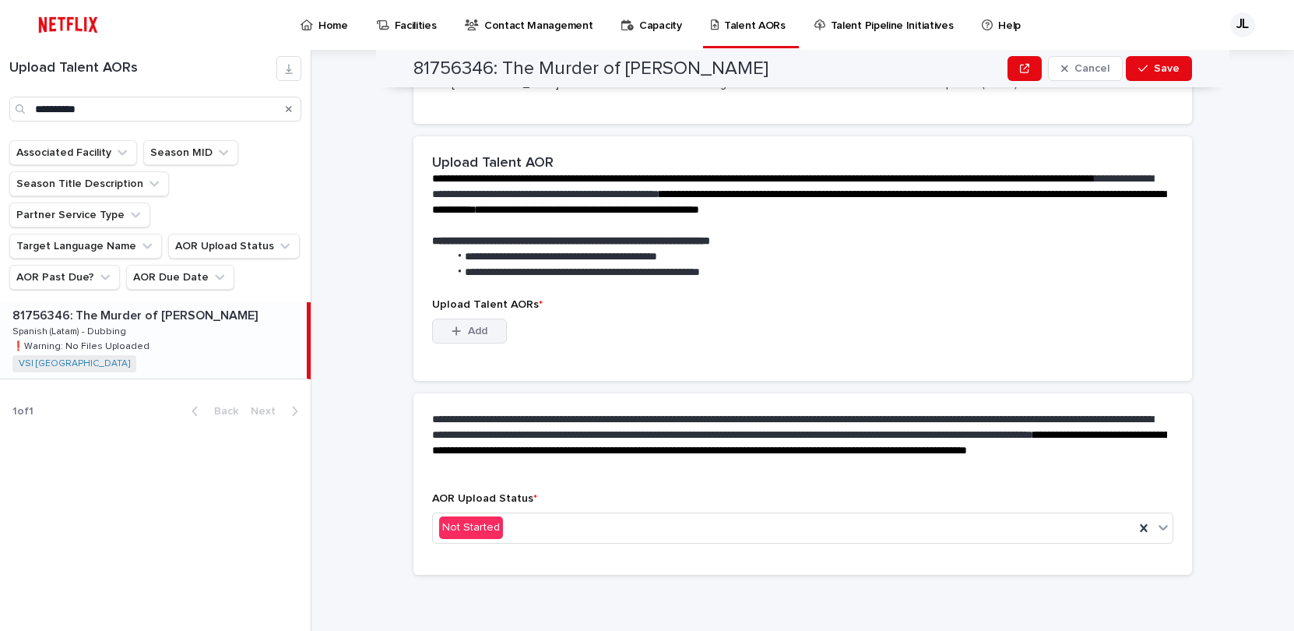
drag, startPoint x: 473, startPoint y: 328, endPoint x: 485, endPoint y: 322, distance: 12.9
click at [473, 328] on span "Add" at bounding box center [477, 330] width 19 height 11
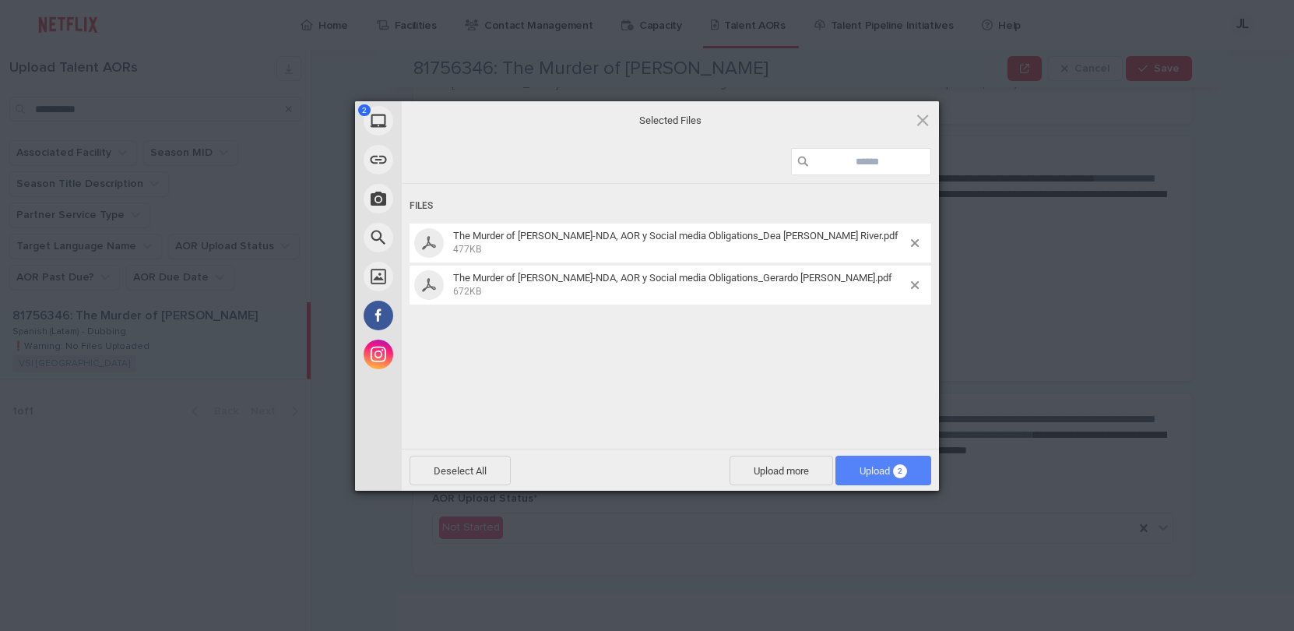
drag, startPoint x: 868, startPoint y: 469, endPoint x: 879, endPoint y: 464, distance: 11.9
click at [869, 467] on span "Upload 2" at bounding box center [882, 471] width 47 height 12
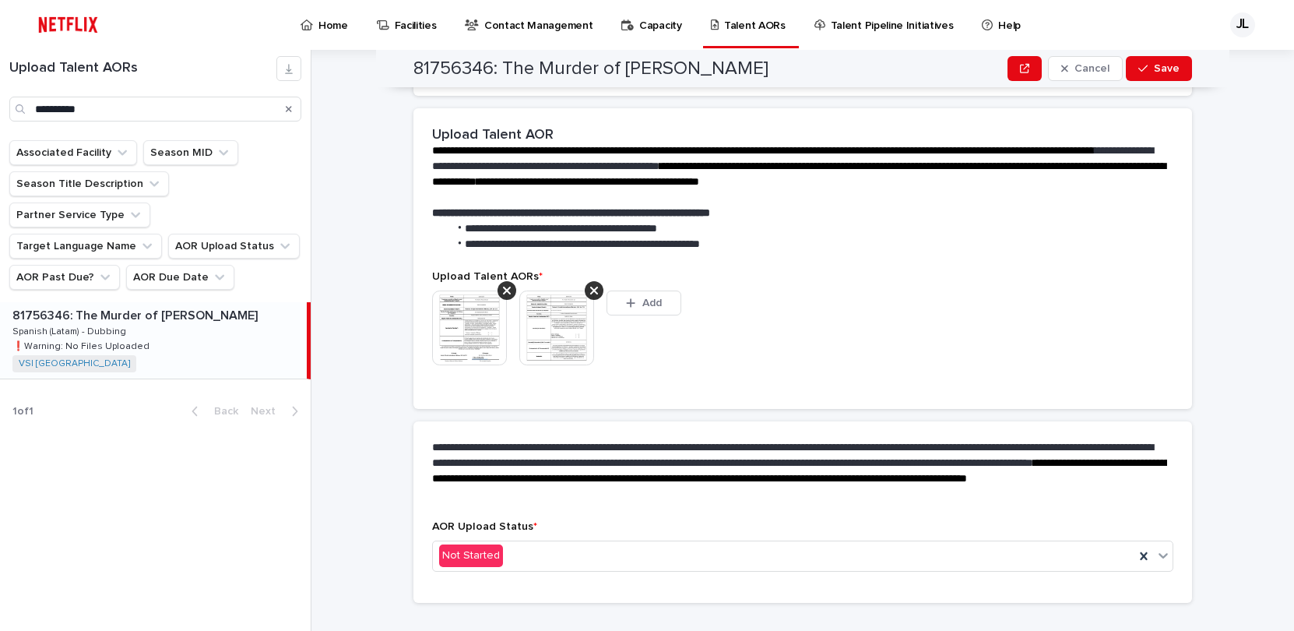
scroll to position [283, 0]
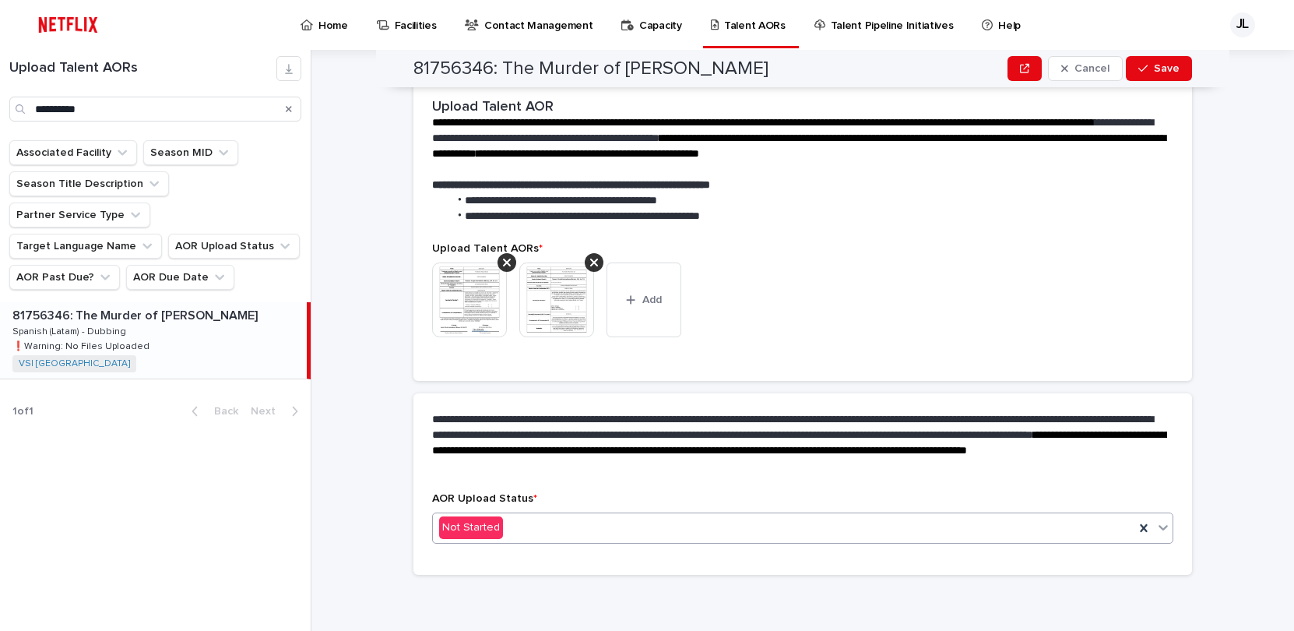
click at [1158, 526] on icon at bounding box center [1162, 527] width 9 height 5
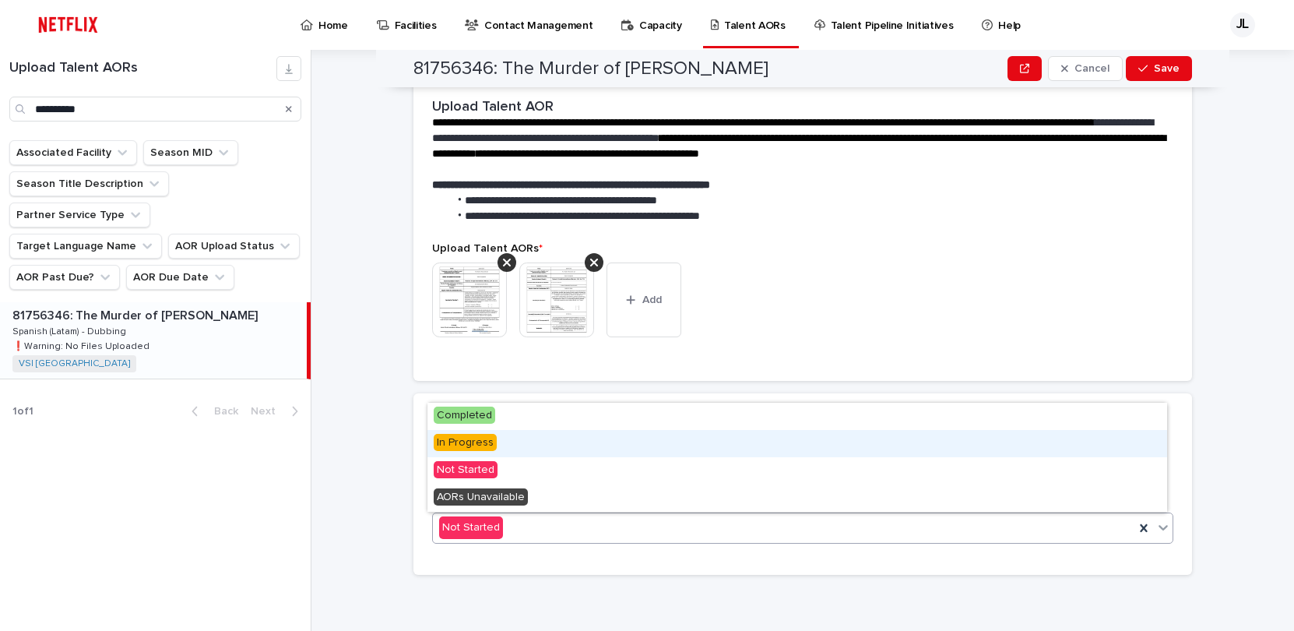
click at [488, 442] on span "In Progress" at bounding box center [465, 442] width 63 height 17
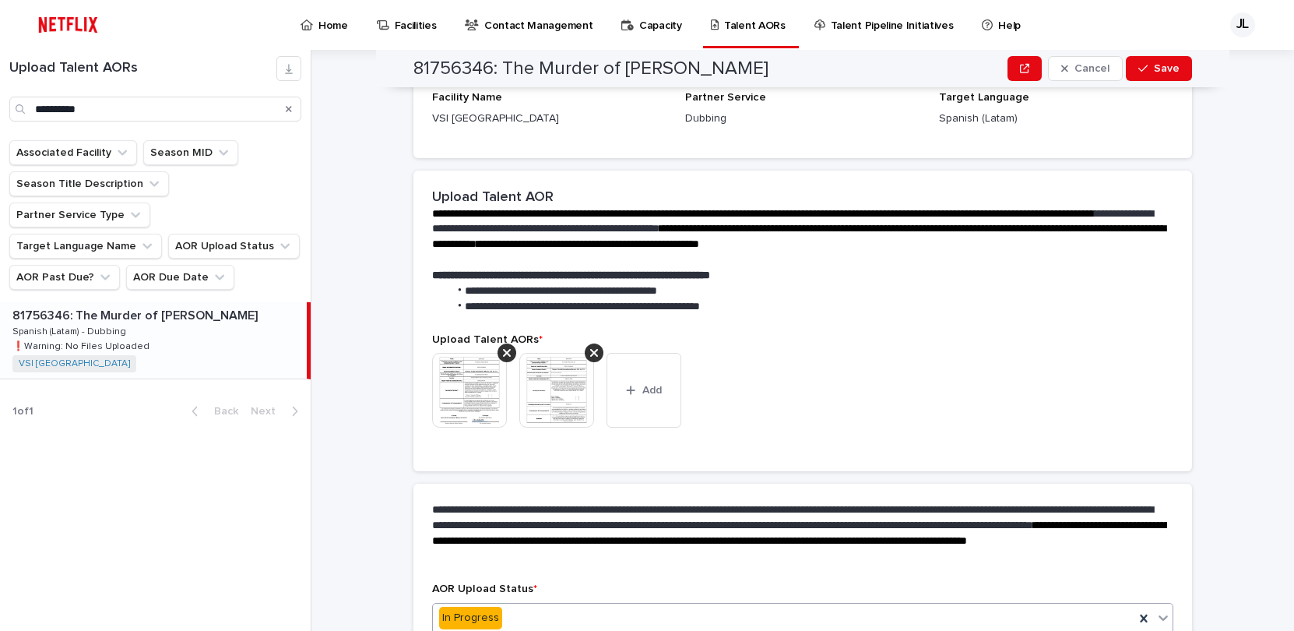
scroll to position [328, 0]
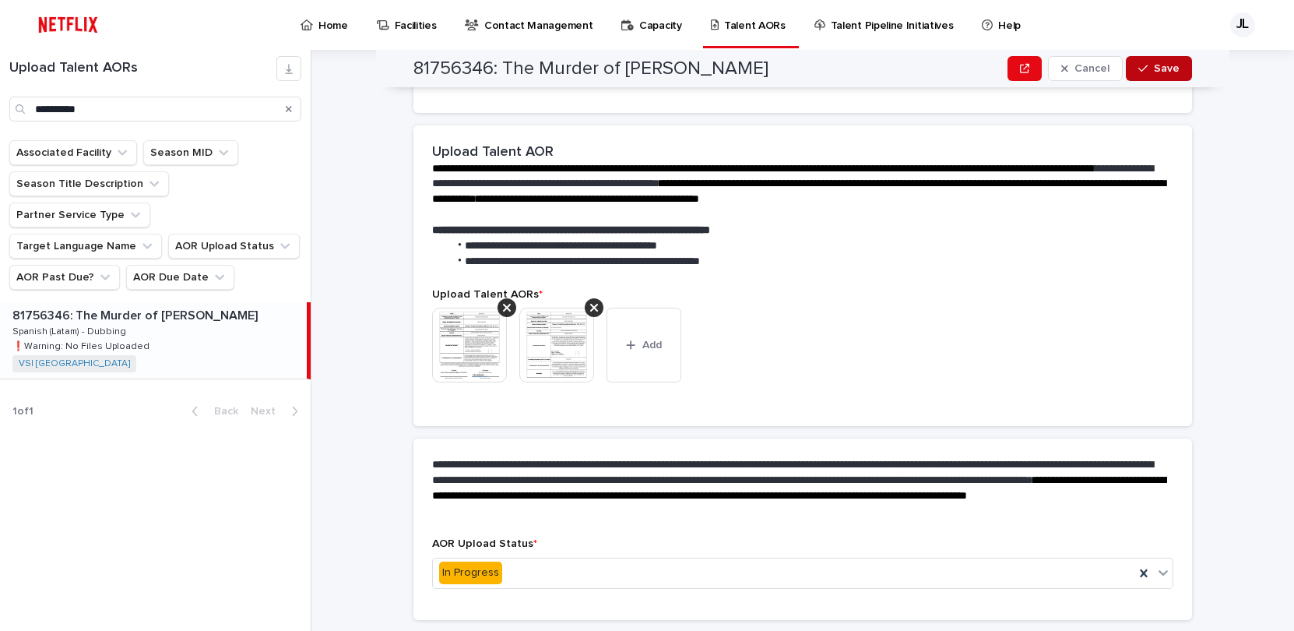
click at [1141, 69] on icon "button" at bounding box center [1142, 68] width 9 height 11
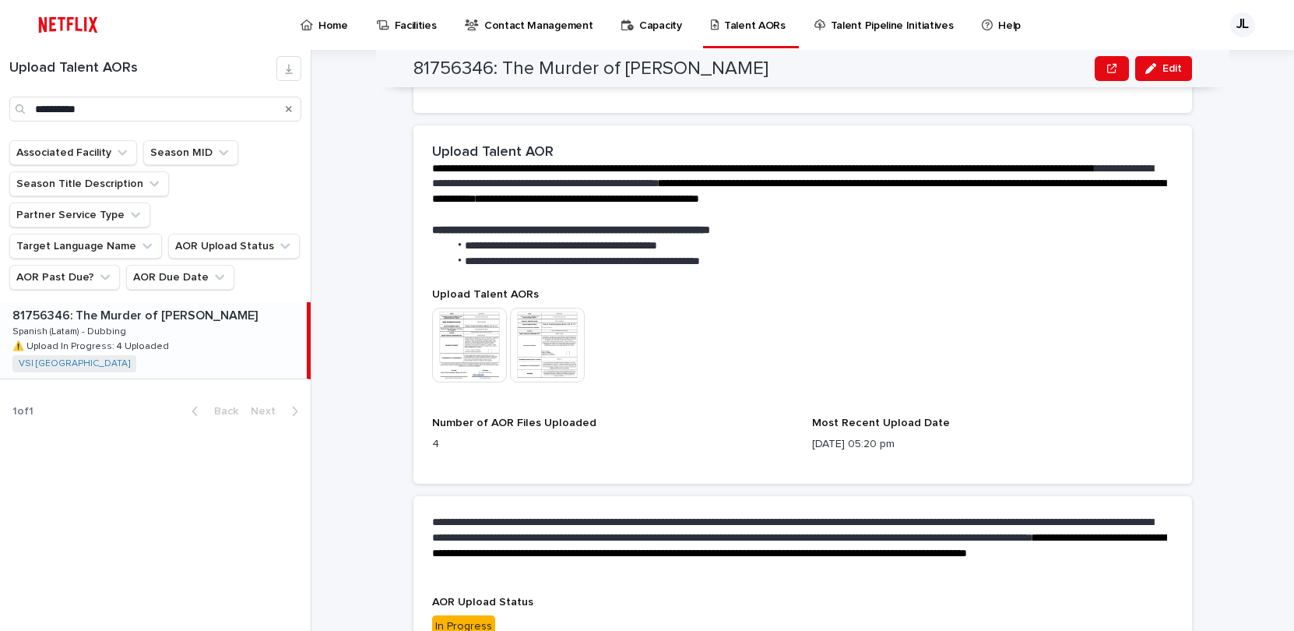
scroll to position [361, 0]
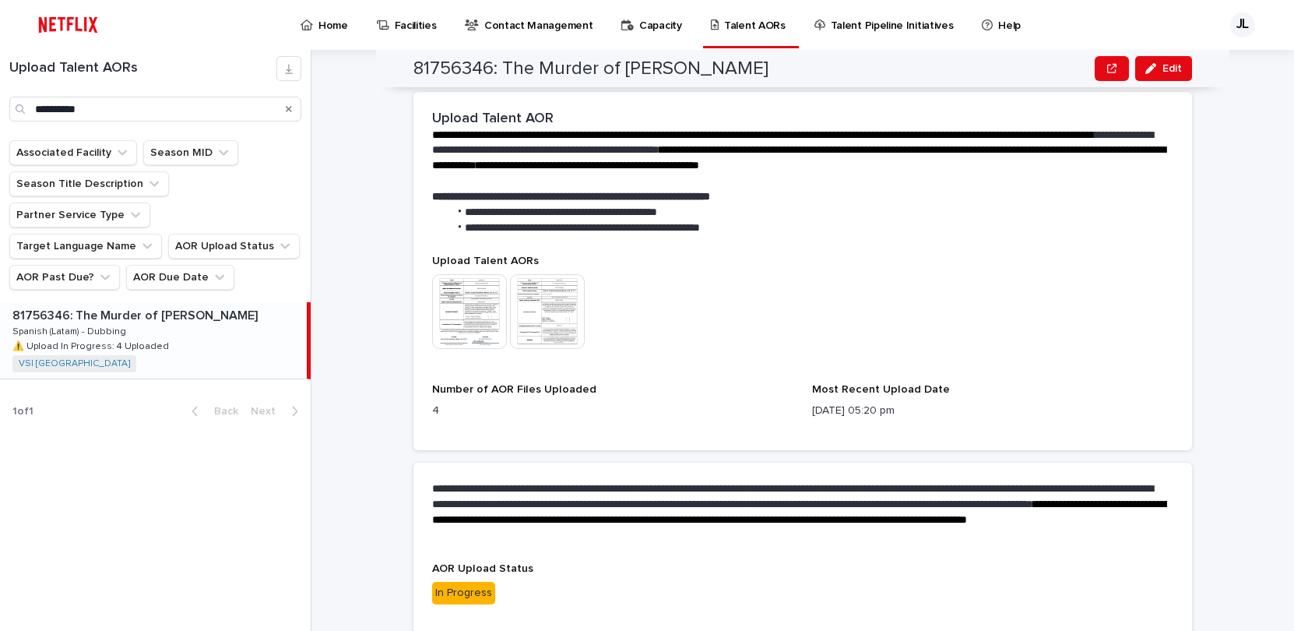
click at [339, 34] on link "Home" at bounding box center [327, 24] width 56 height 48
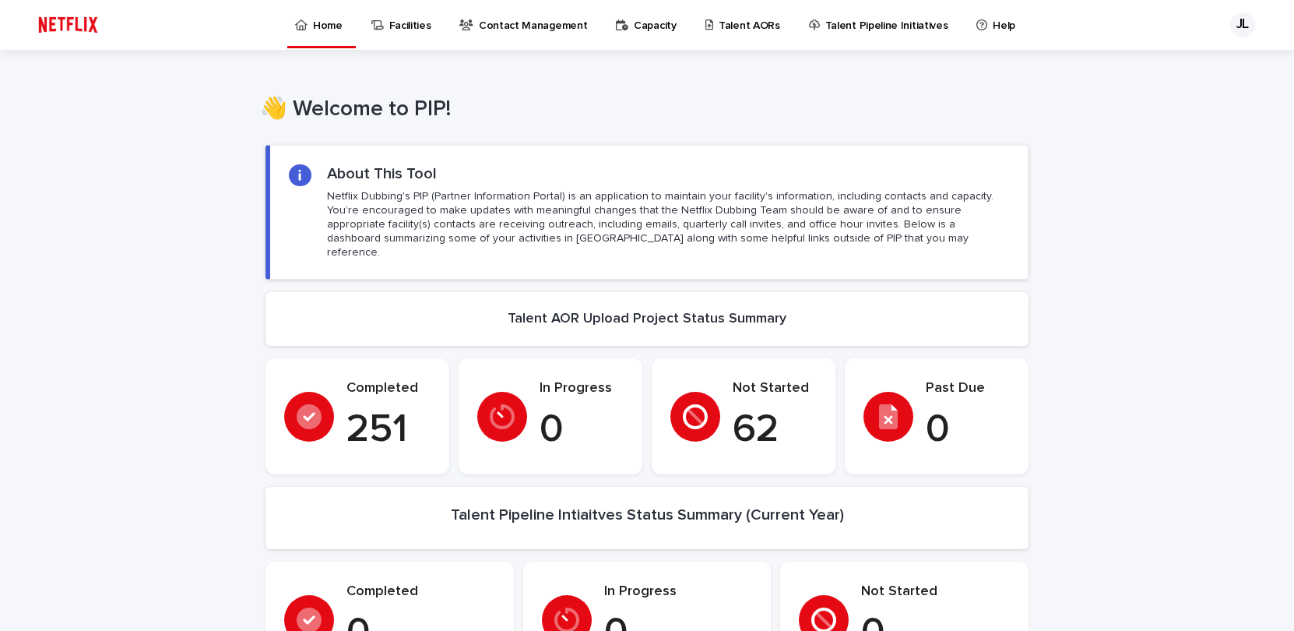
click at [335, 27] on p "Home" at bounding box center [328, 16] width 30 height 33
